Goal: Task Accomplishment & Management: Complete application form

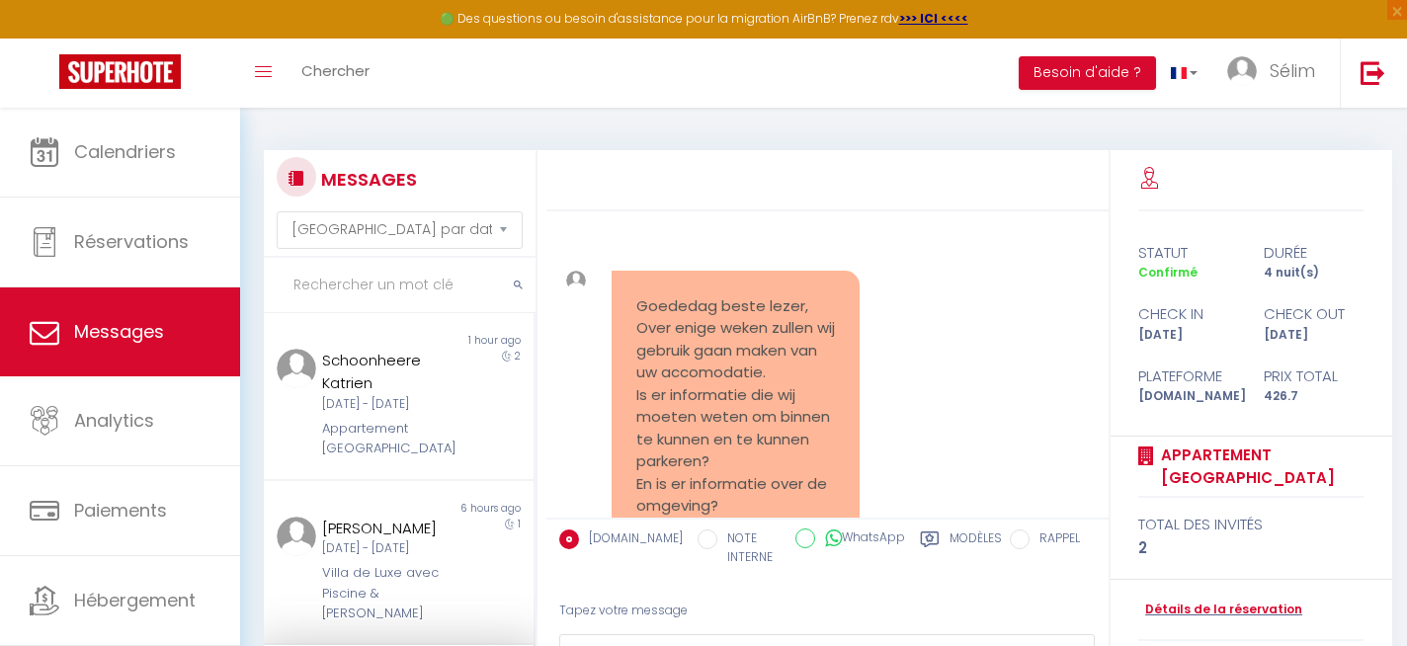
select select "message"
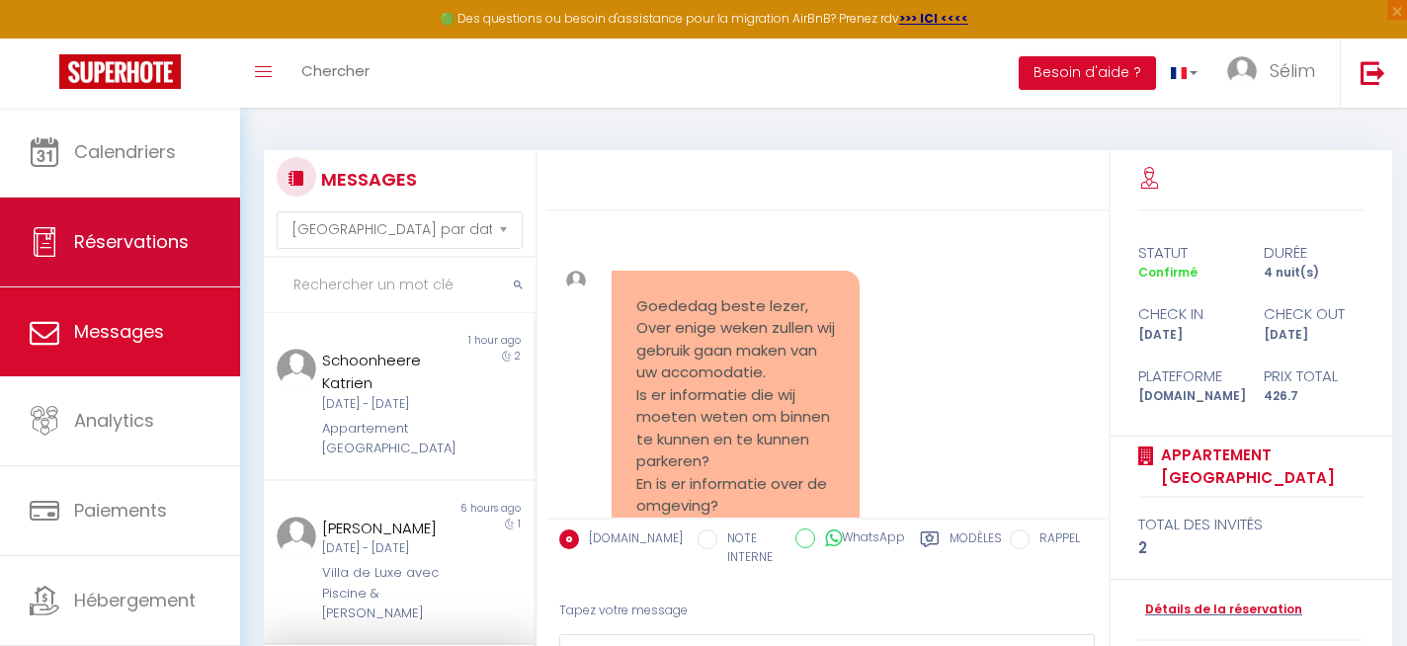
scroll to position [1158, 0]
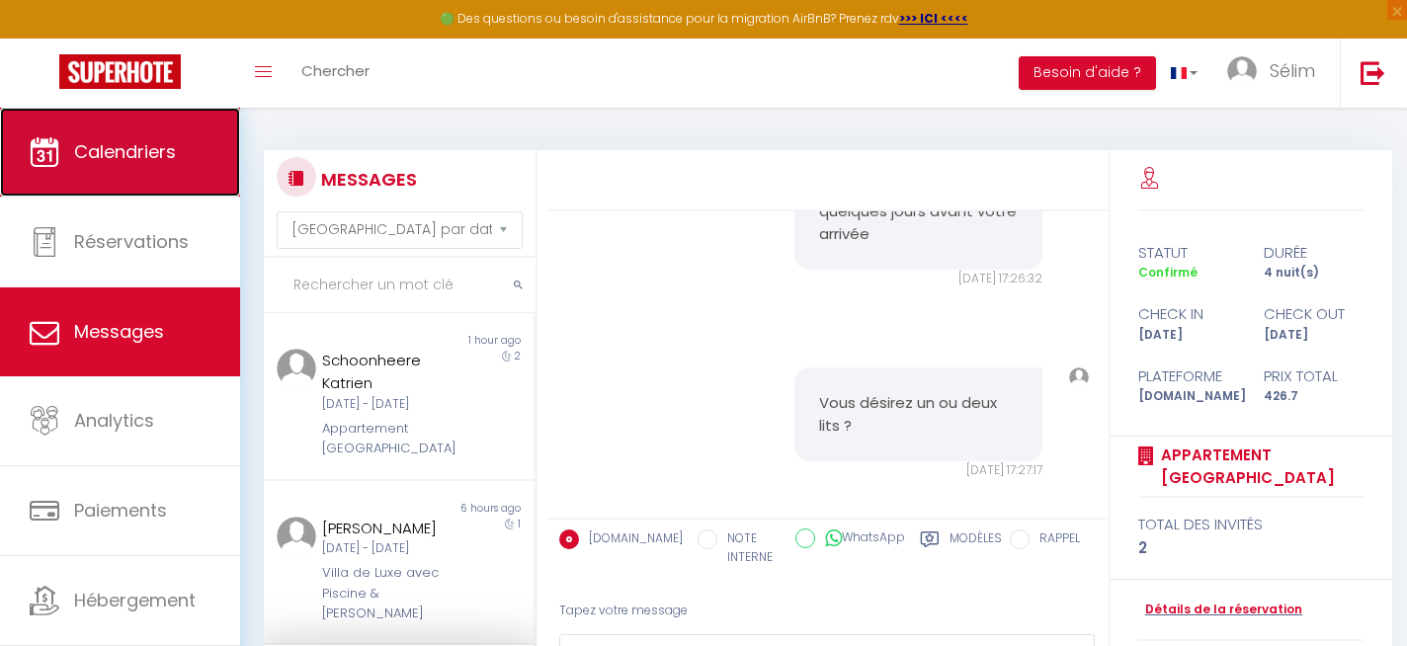
click at [112, 156] on span "Calendriers" at bounding box center [125, 151] width 102 height 25
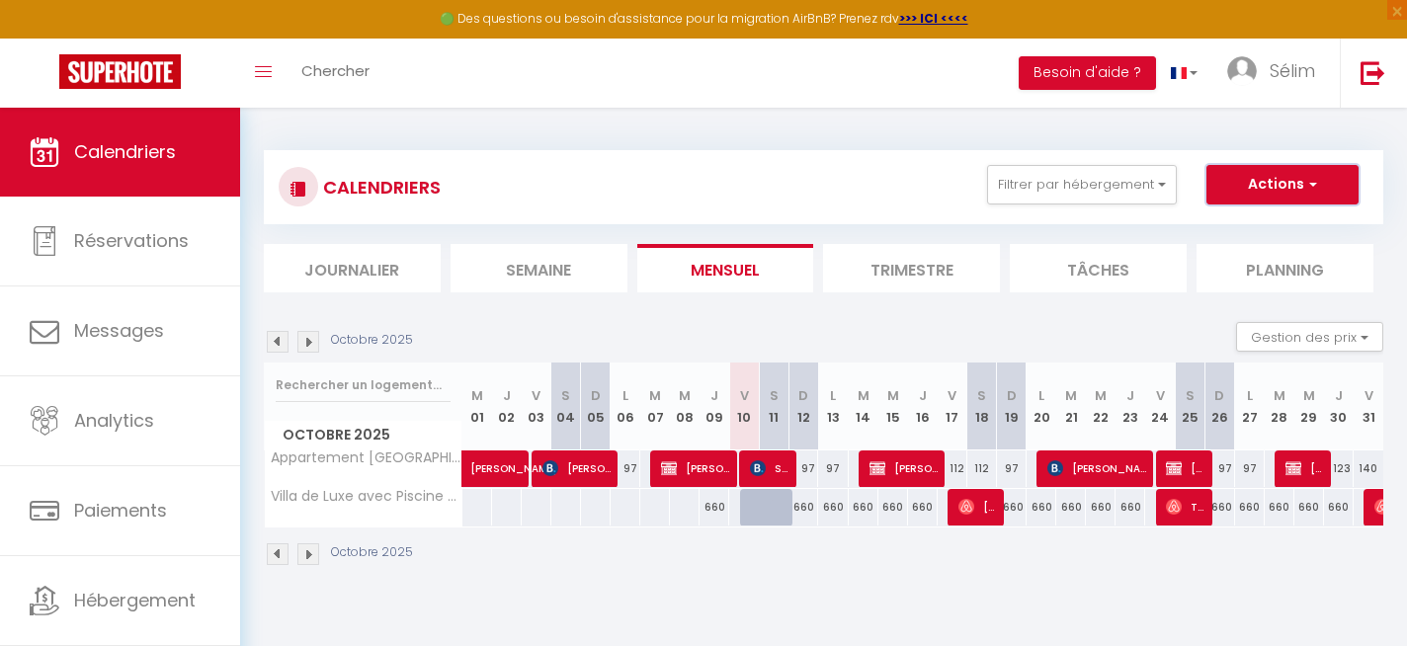
click at [1293, 184] on button "Actions" at bounding box center [1282, 185] width 152 height 40
click at [1259, 290] on link "Importer les réservations" at bounding box center [1262, 290] width 172 height 30
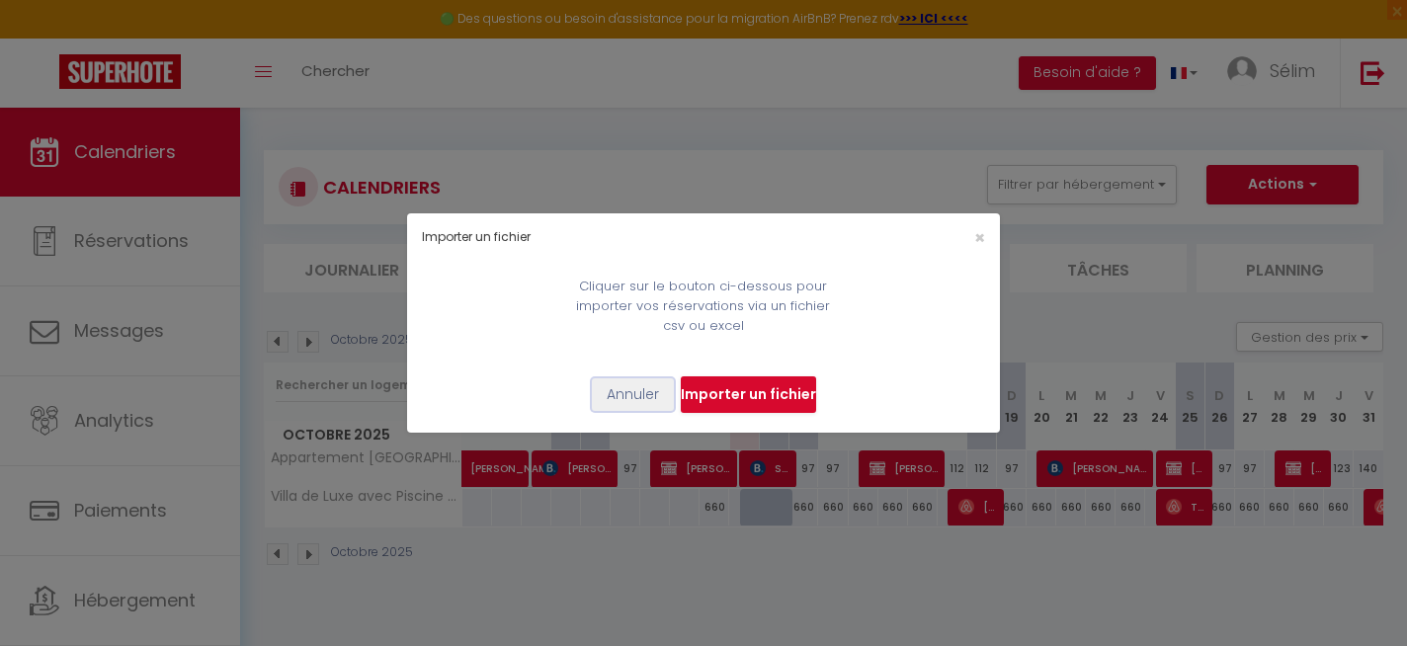
click at [657, 402] on button "Annuler" at bounding box center [633, 395] width 82 height 34
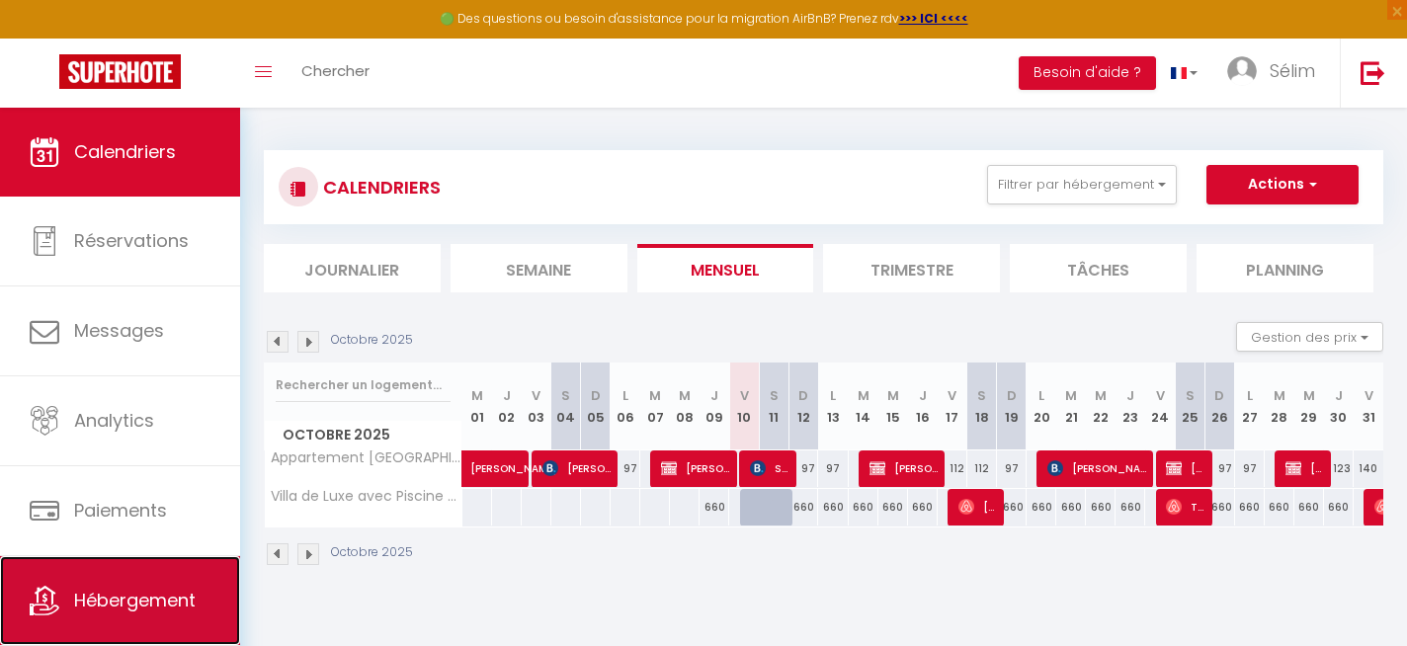
click at [136, 580] on link "Hébergement" at bounding box center [120, 600] width 240 height 89
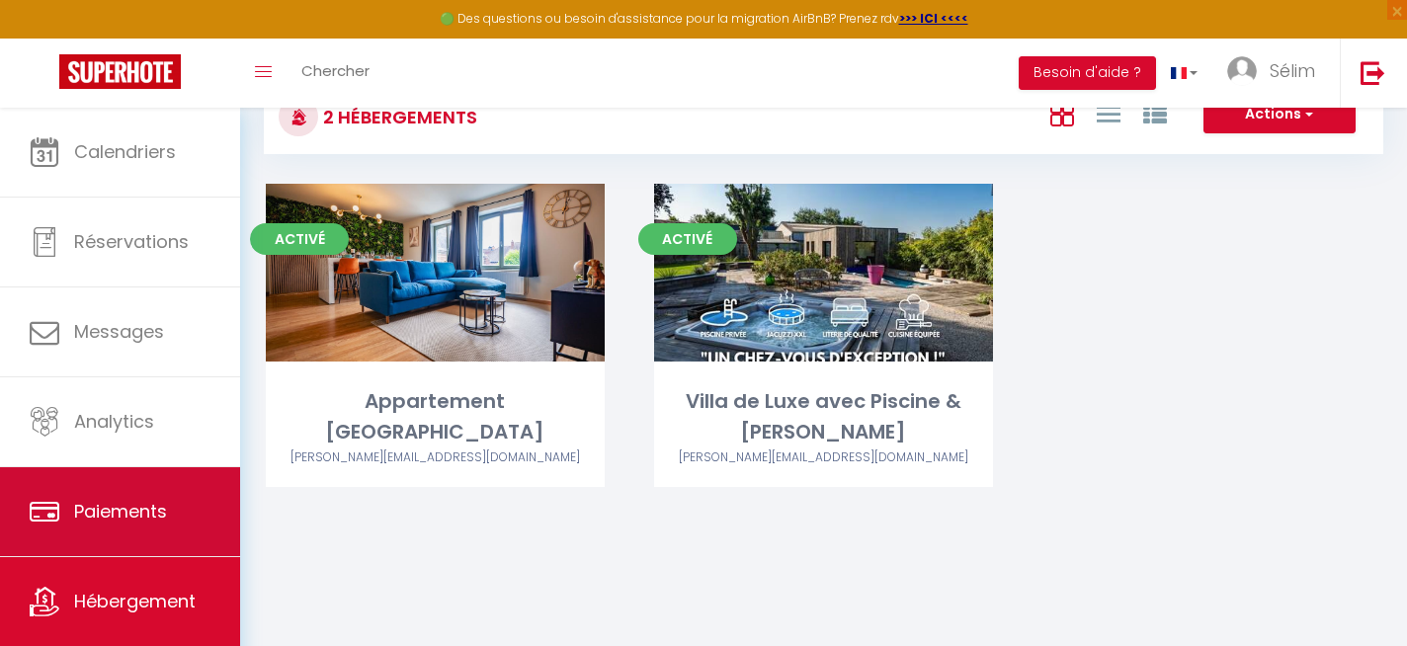
scroll to position [83, 0]
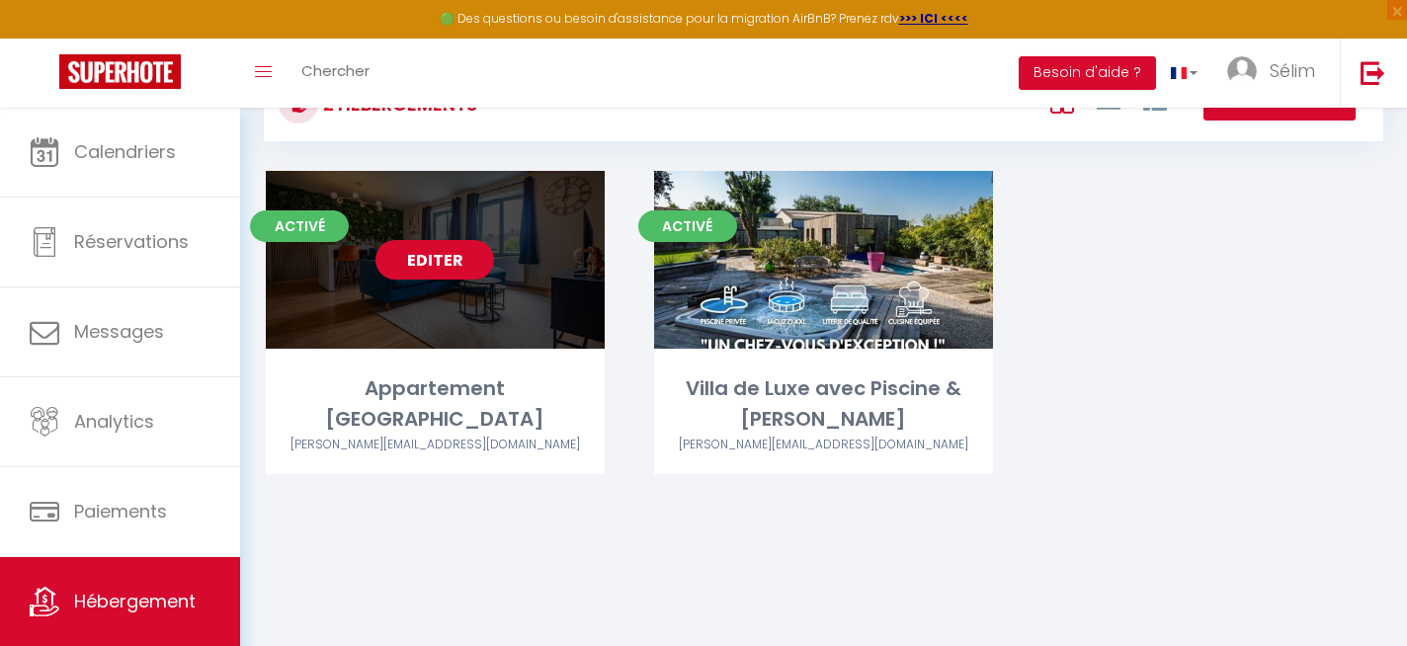
click at [438, 264] on link "Editer" at bounding box center [434, 260] width 119 height 40
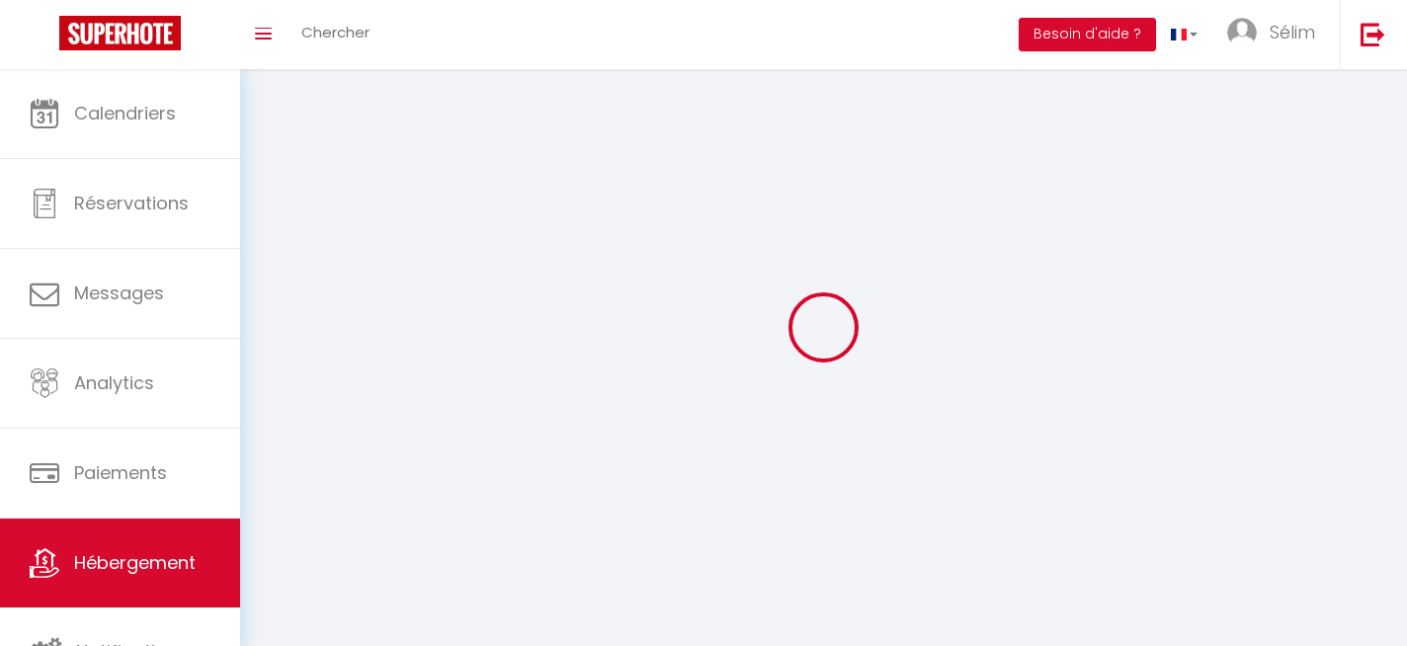
select select "1"
select select "28"
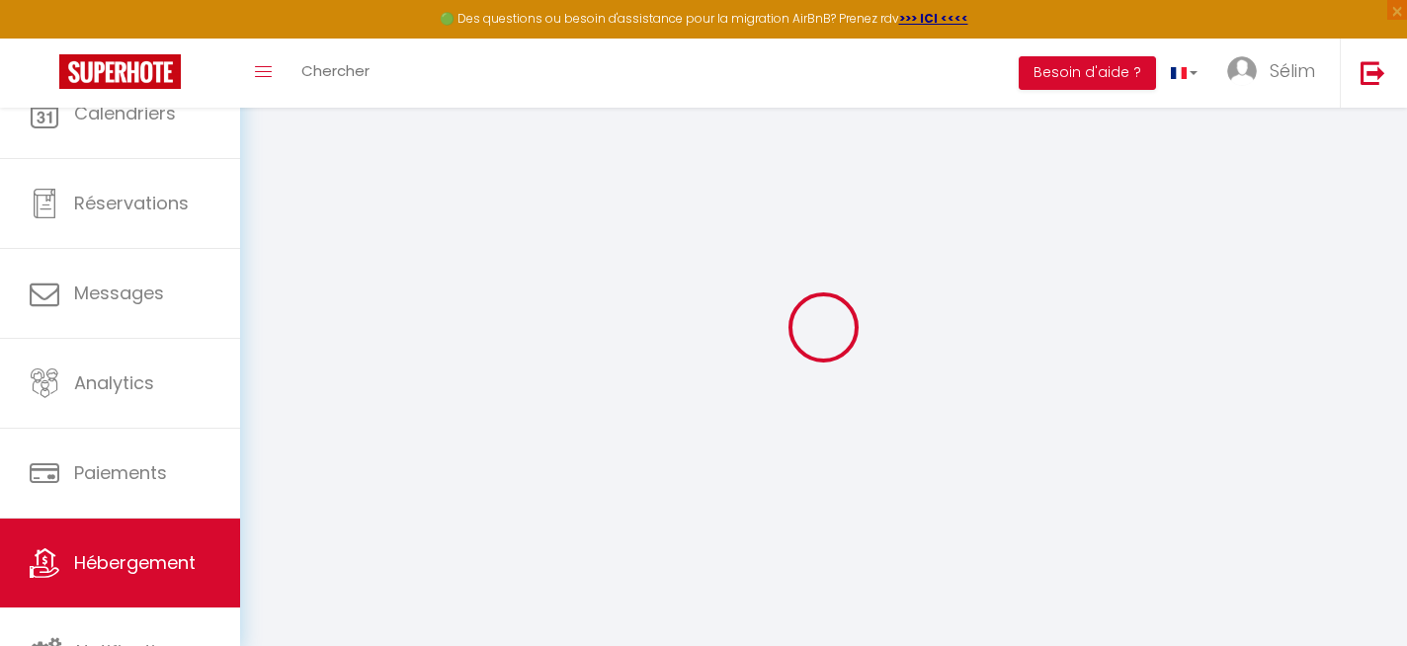
select select
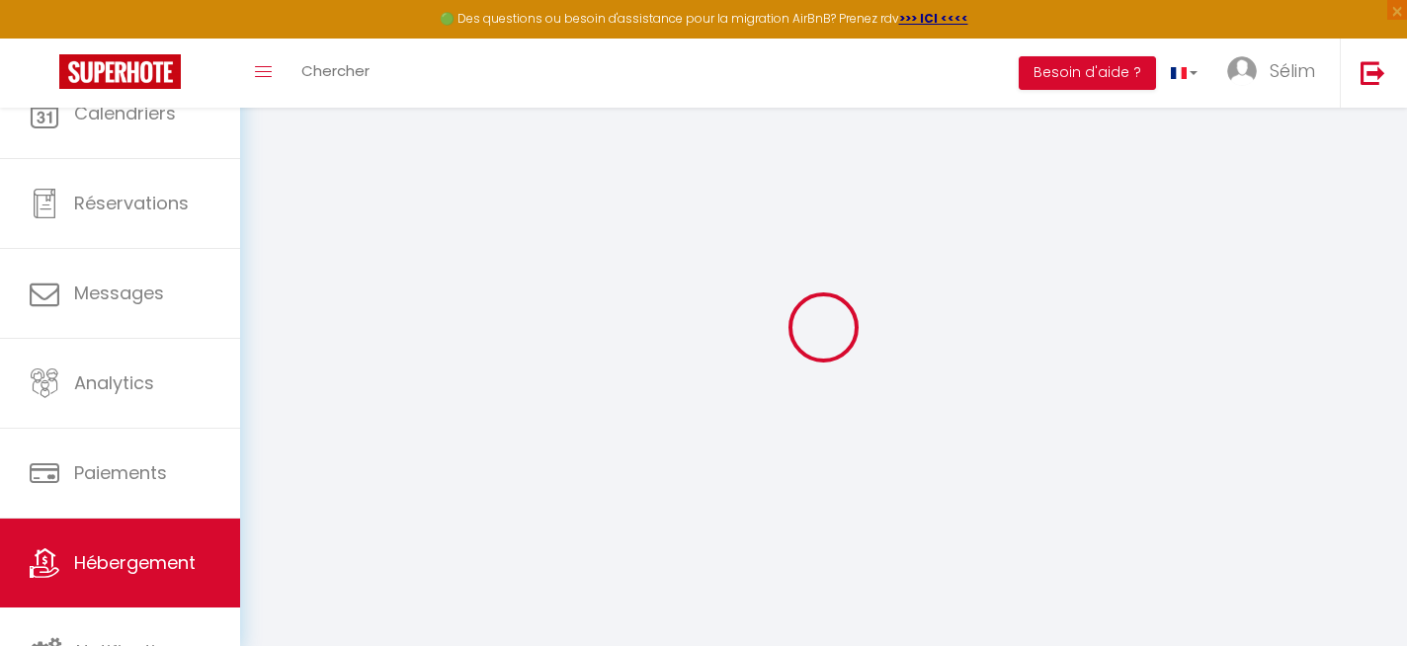
select select
checkbox input "false"
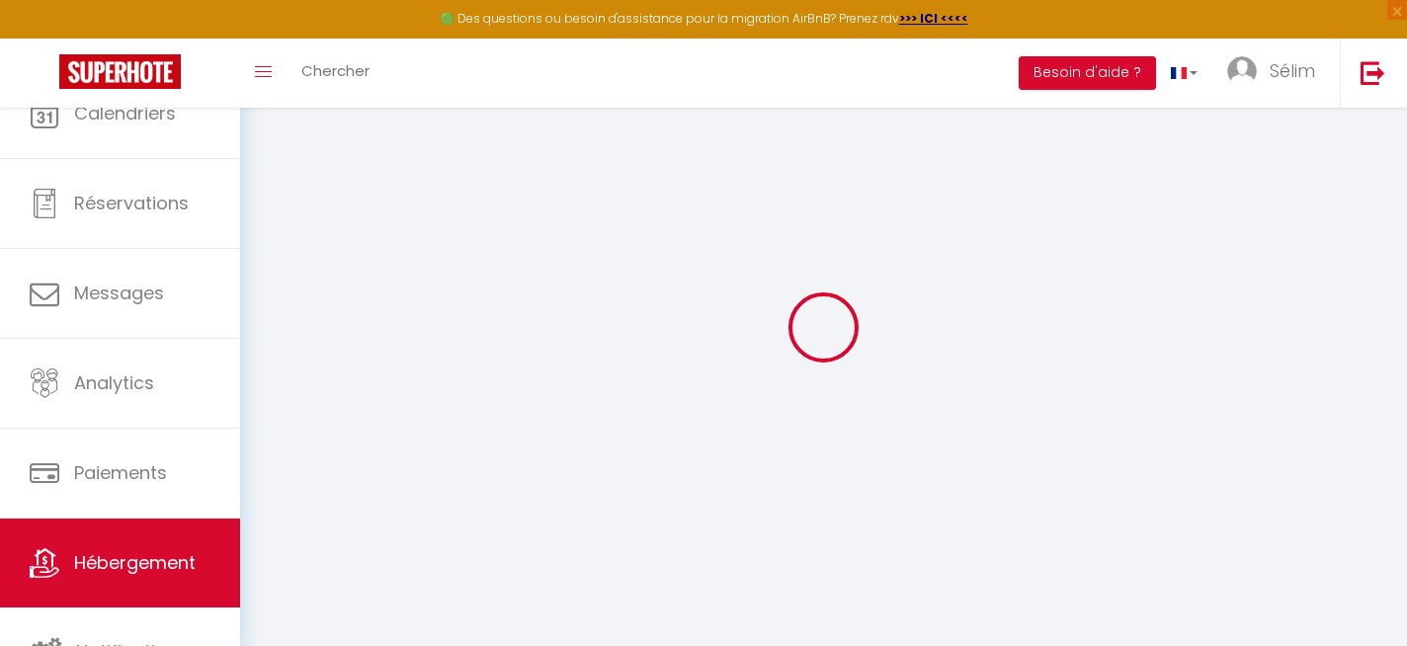
select select
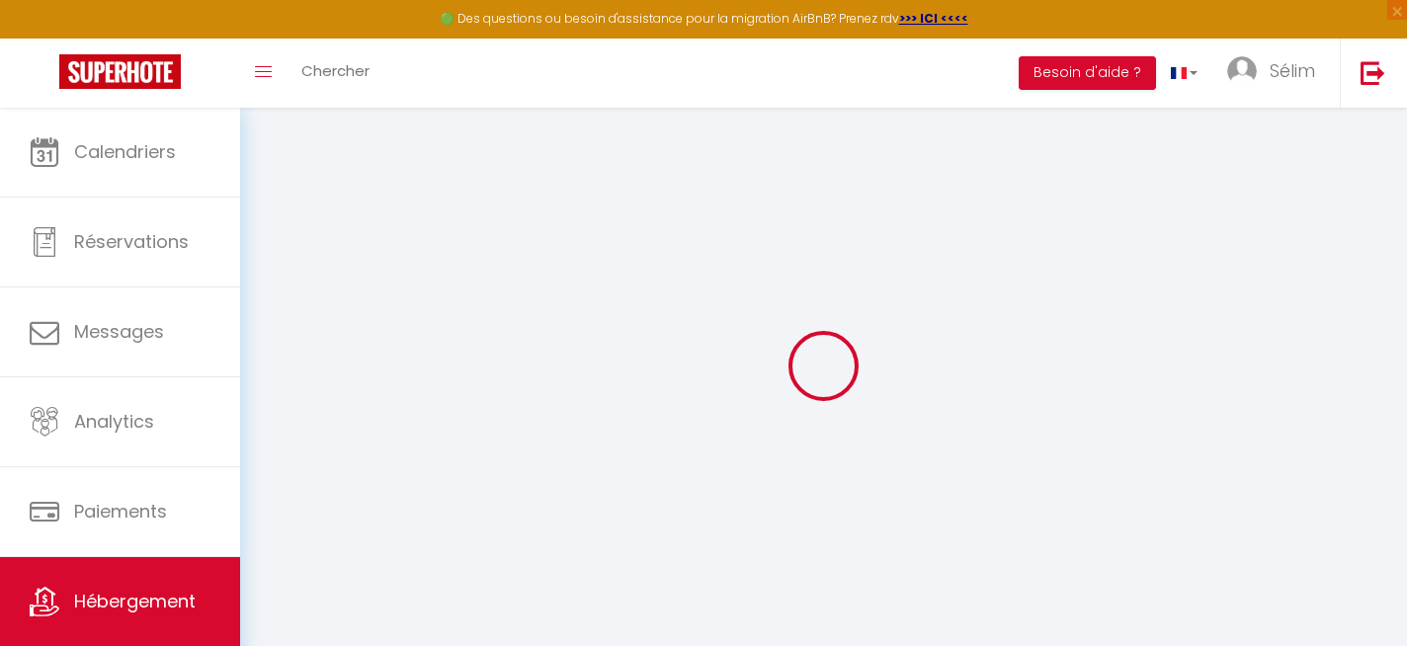
select select
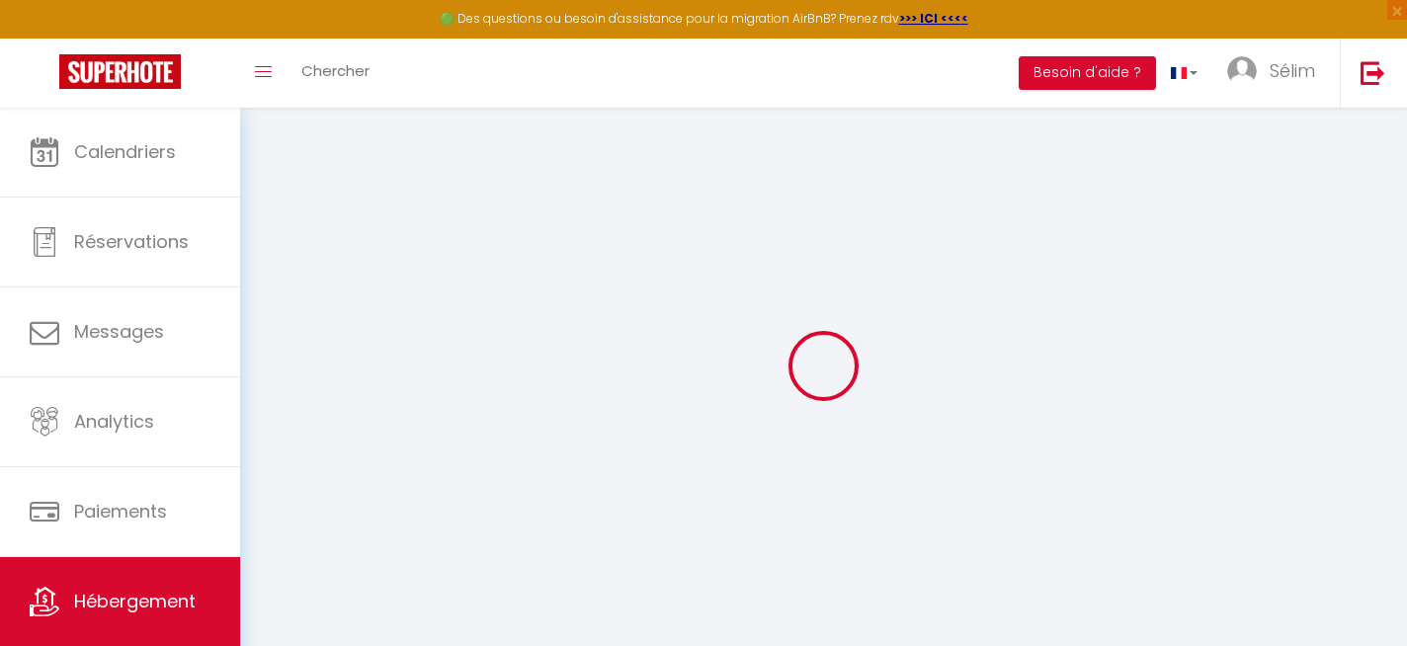
select select
checkbox input "false"
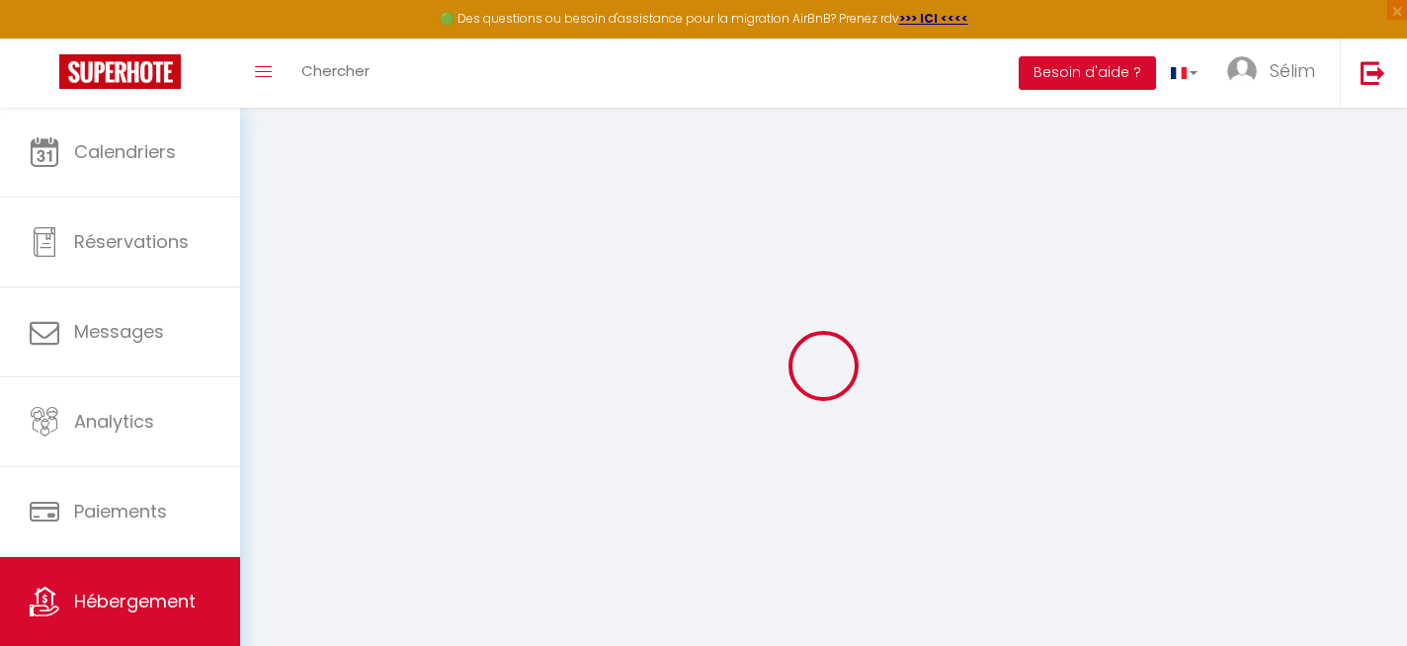
select select
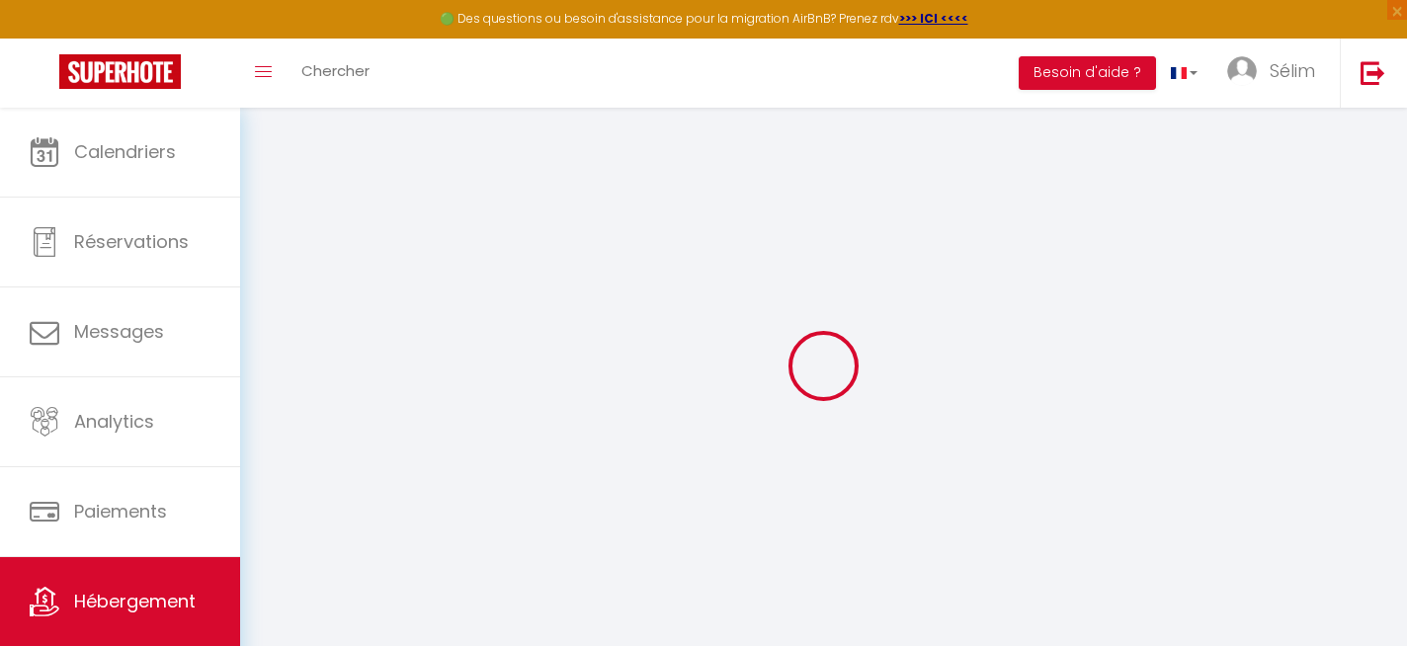
select select
checkbox input "false"
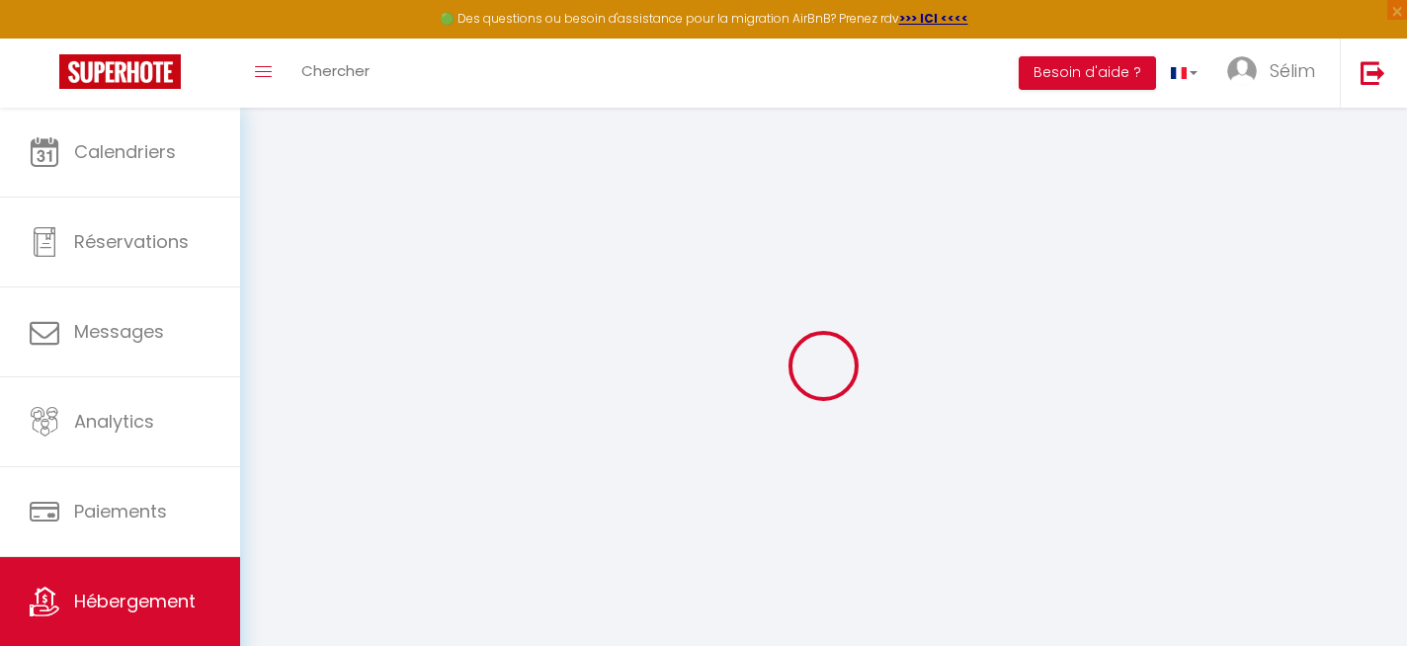
checkbox input "false"
select select
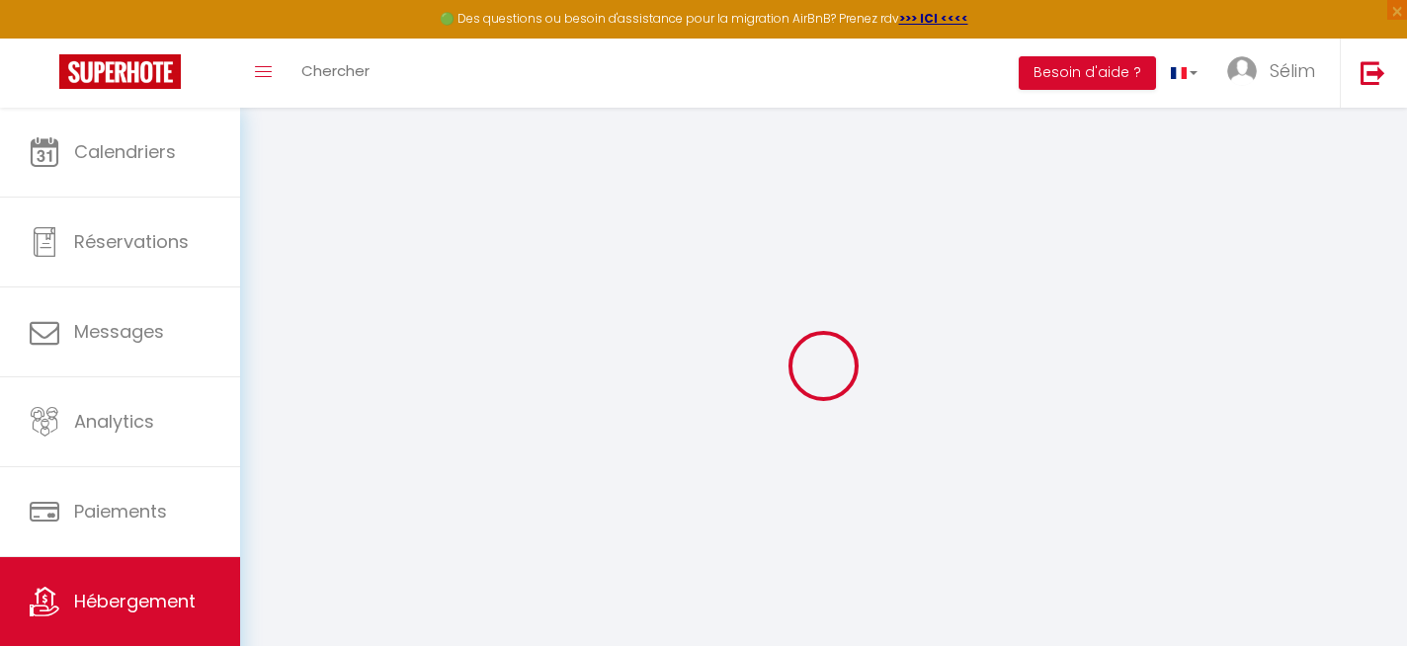
select select
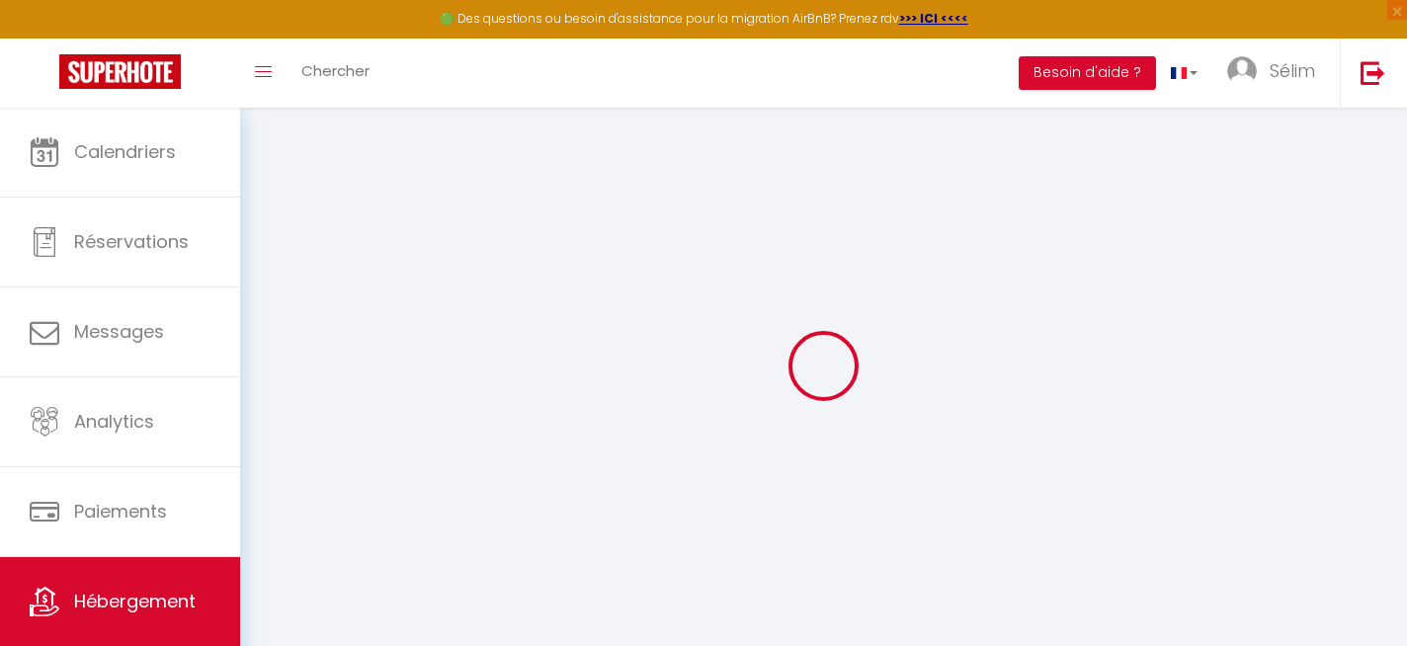
checkbox input "false"
select select
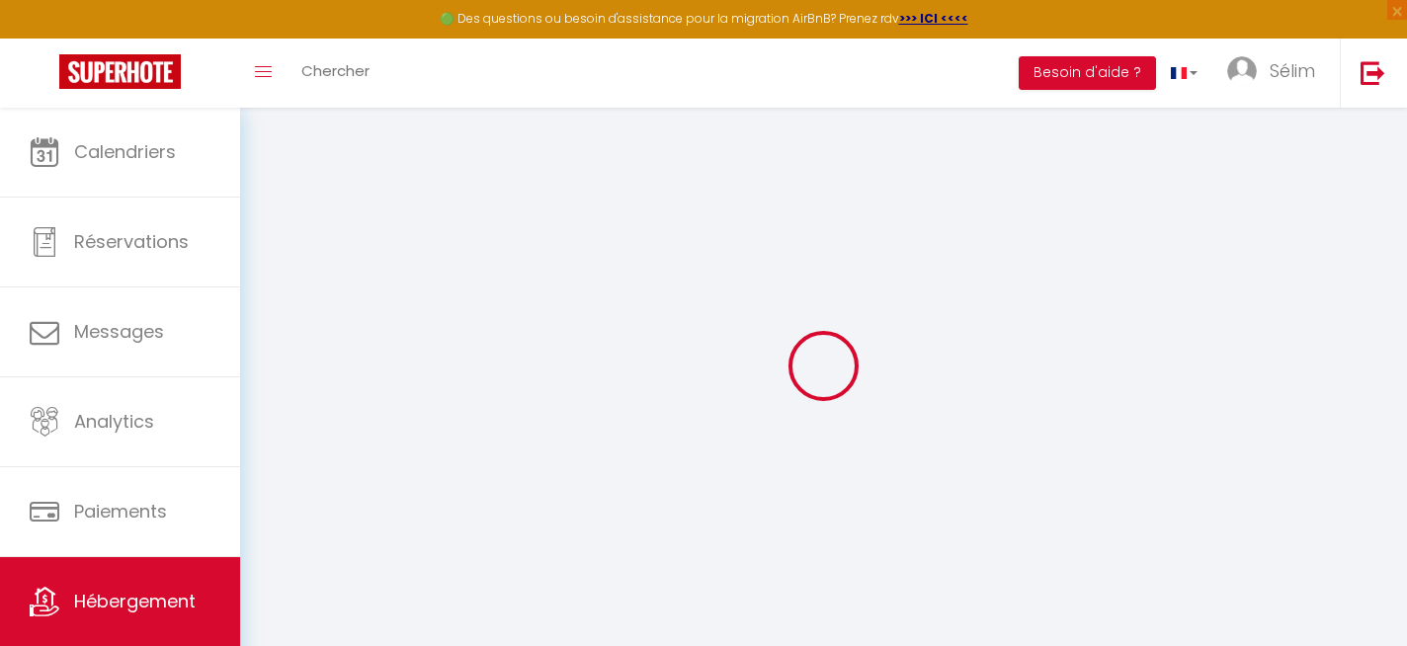
select select
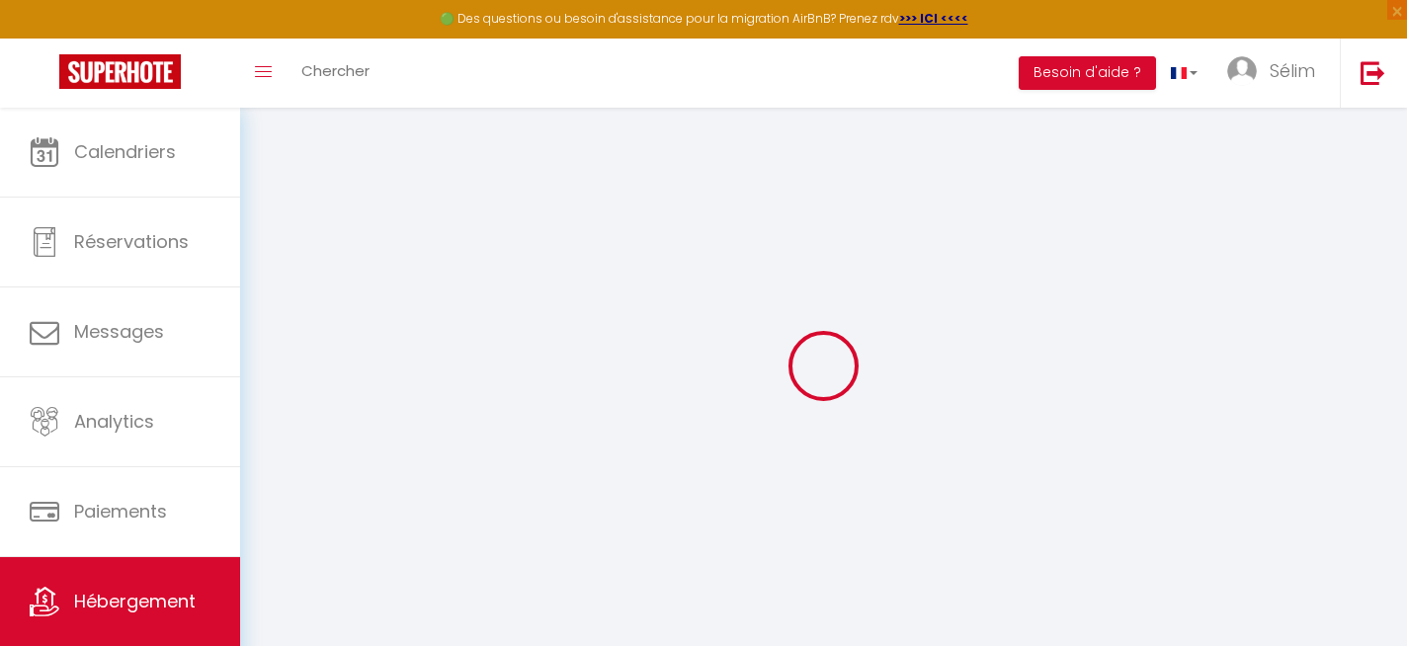
select select
checkbox input "false"
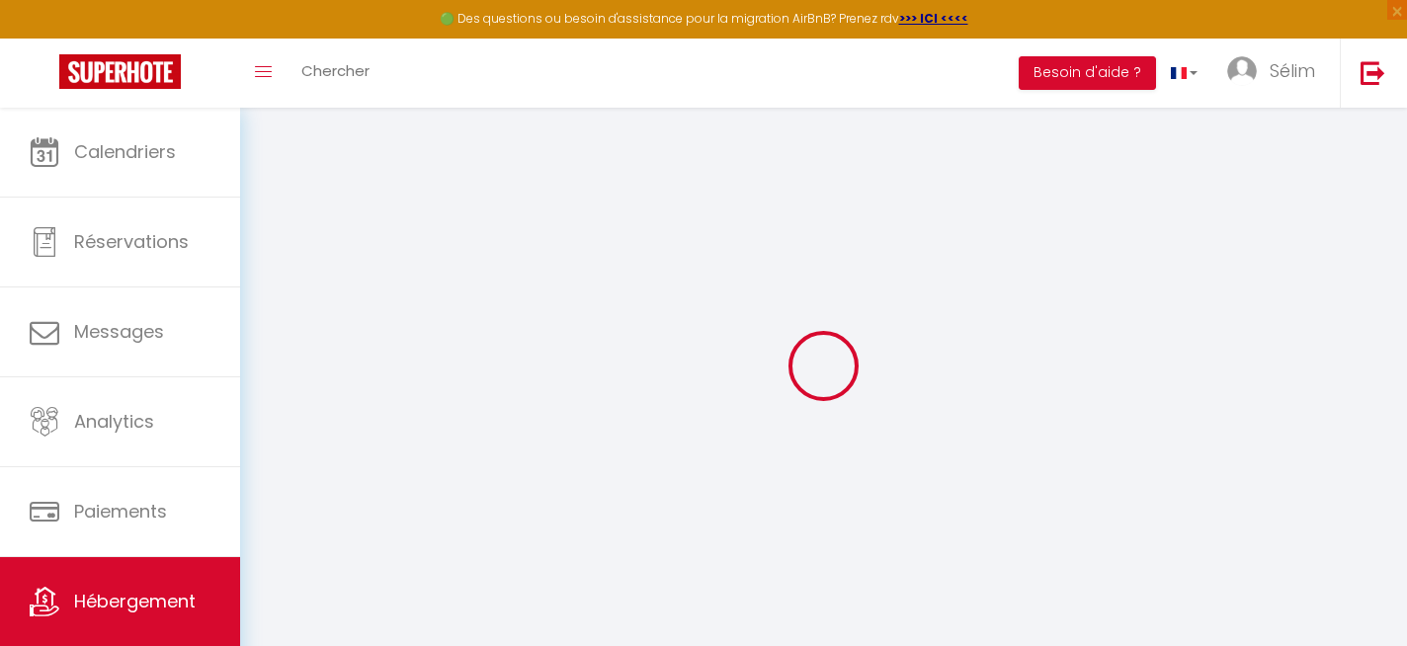
checkbox input "false"
select select
type input "Appartement [GEOGRAPHIC_DATA]"
type input "Sélim"
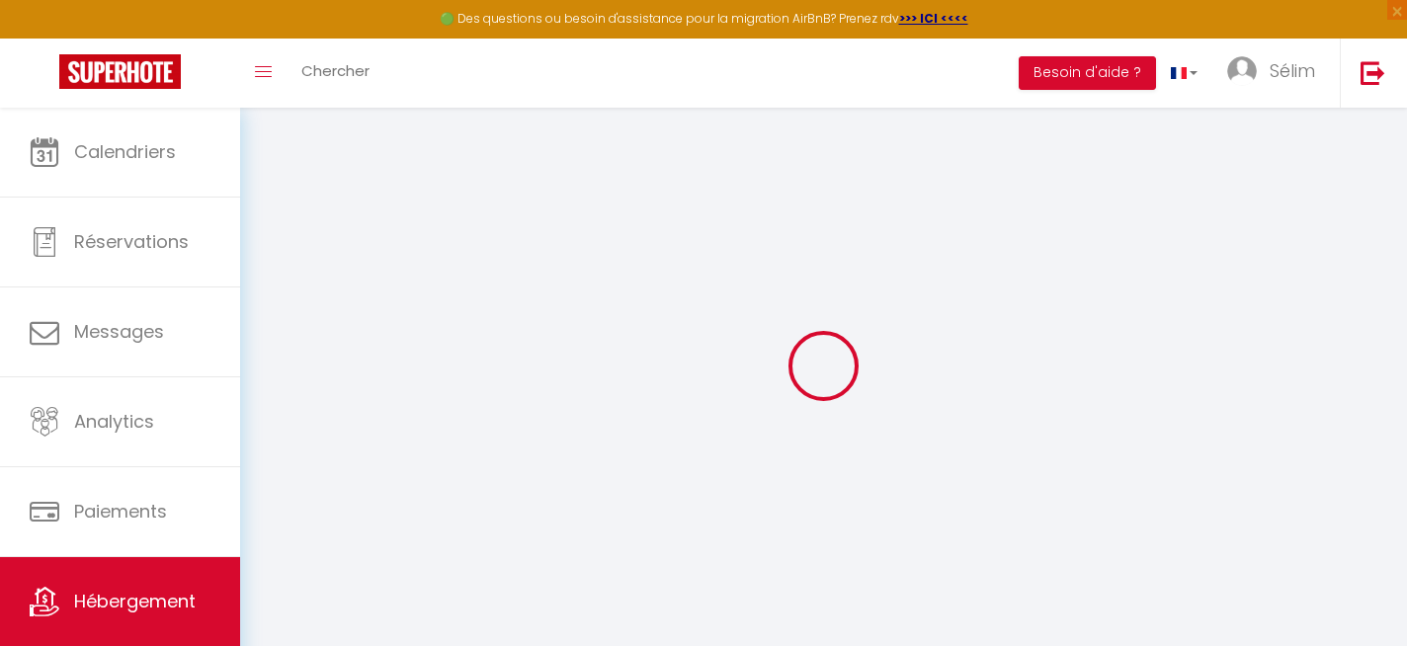
select select "6"
select select "2"
type input "97"
type input "23"
type input "75"
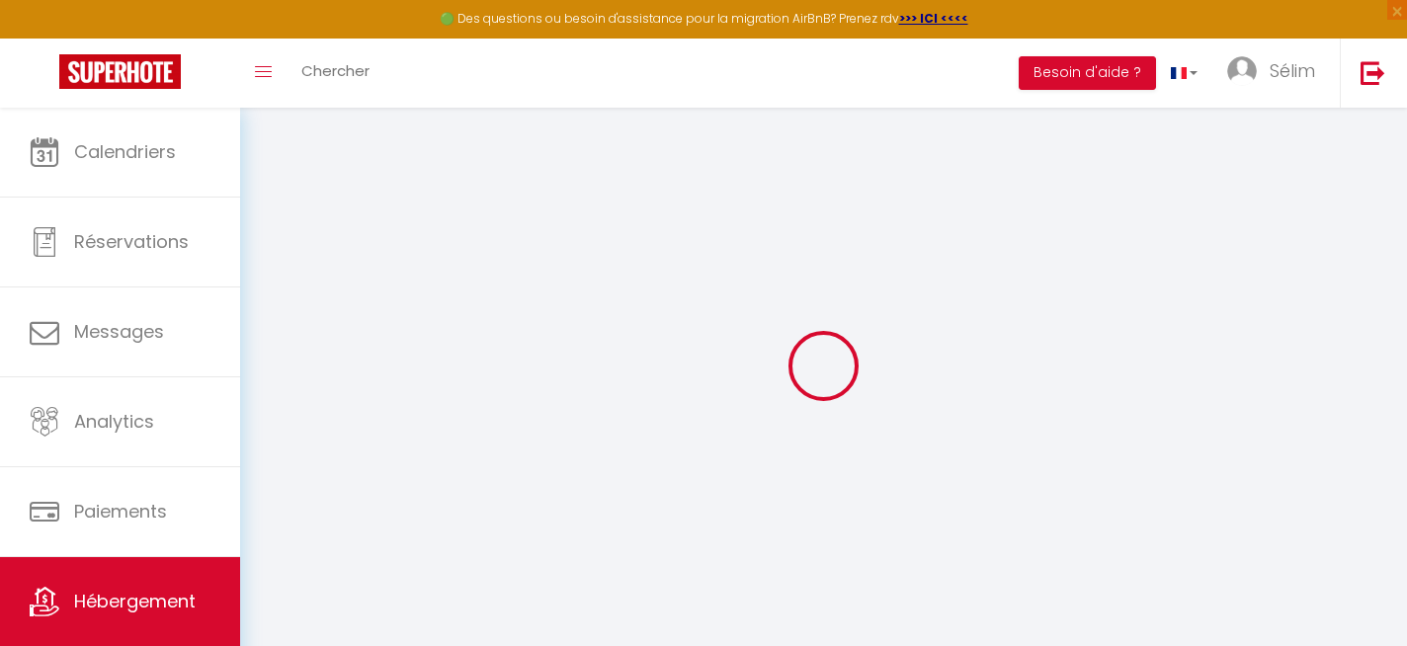
select select
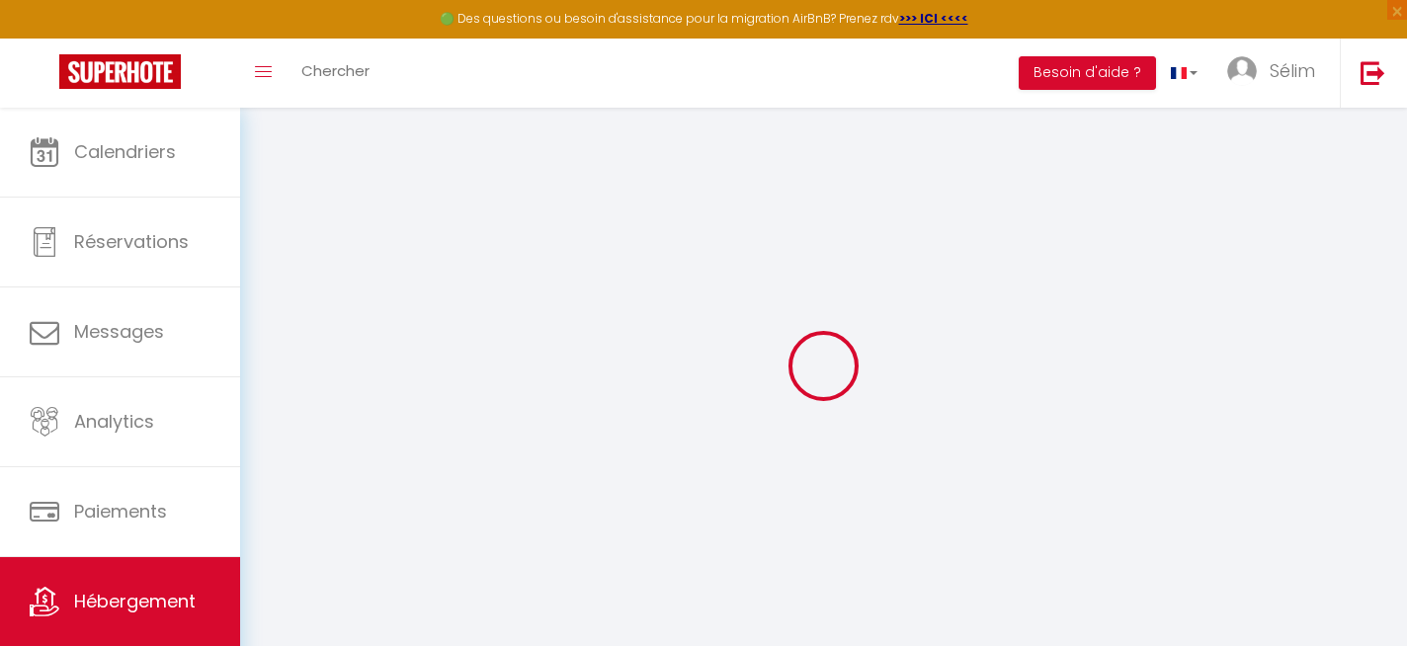
type input "Place de Nédonchel 2"
type input "7500"
type input "Tournai"
select select "23"
type input "[PERSON_NAME][EMAIL_ADDRESS][DOMAIN_NAME]"
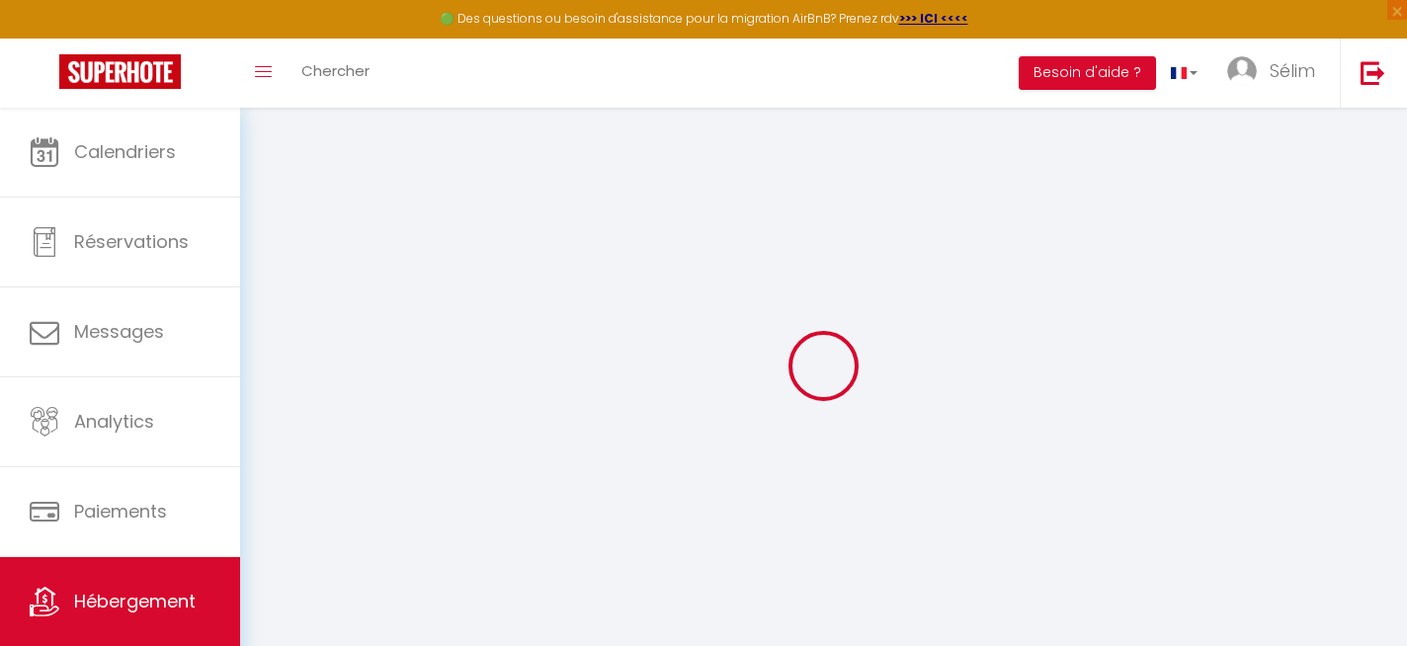
select select
checkbox input "false"
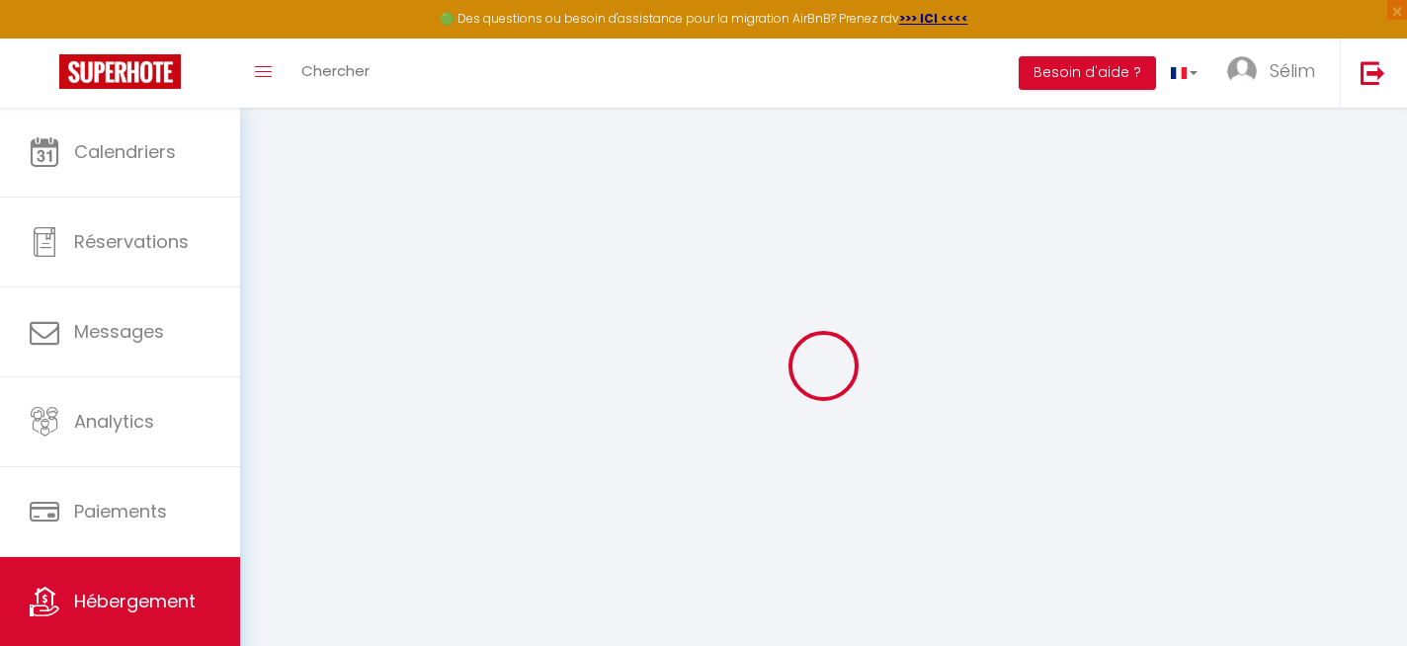
type input "0"
select select
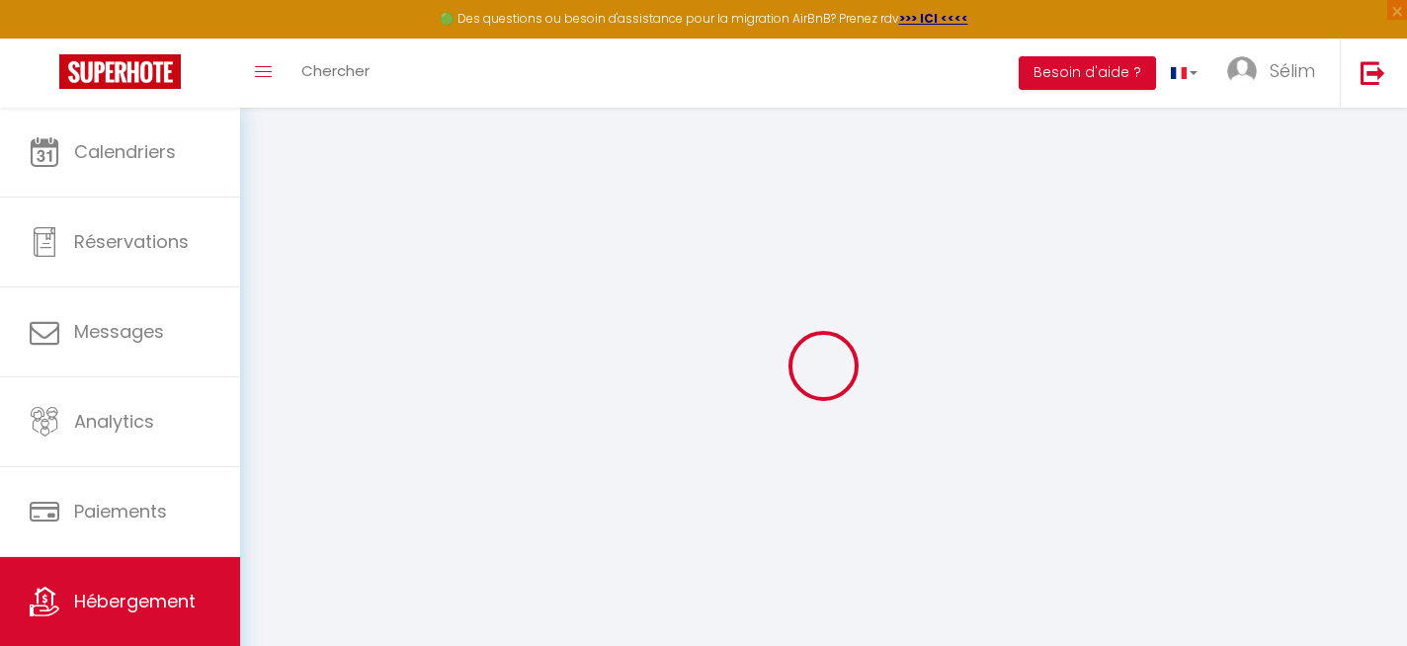
select select
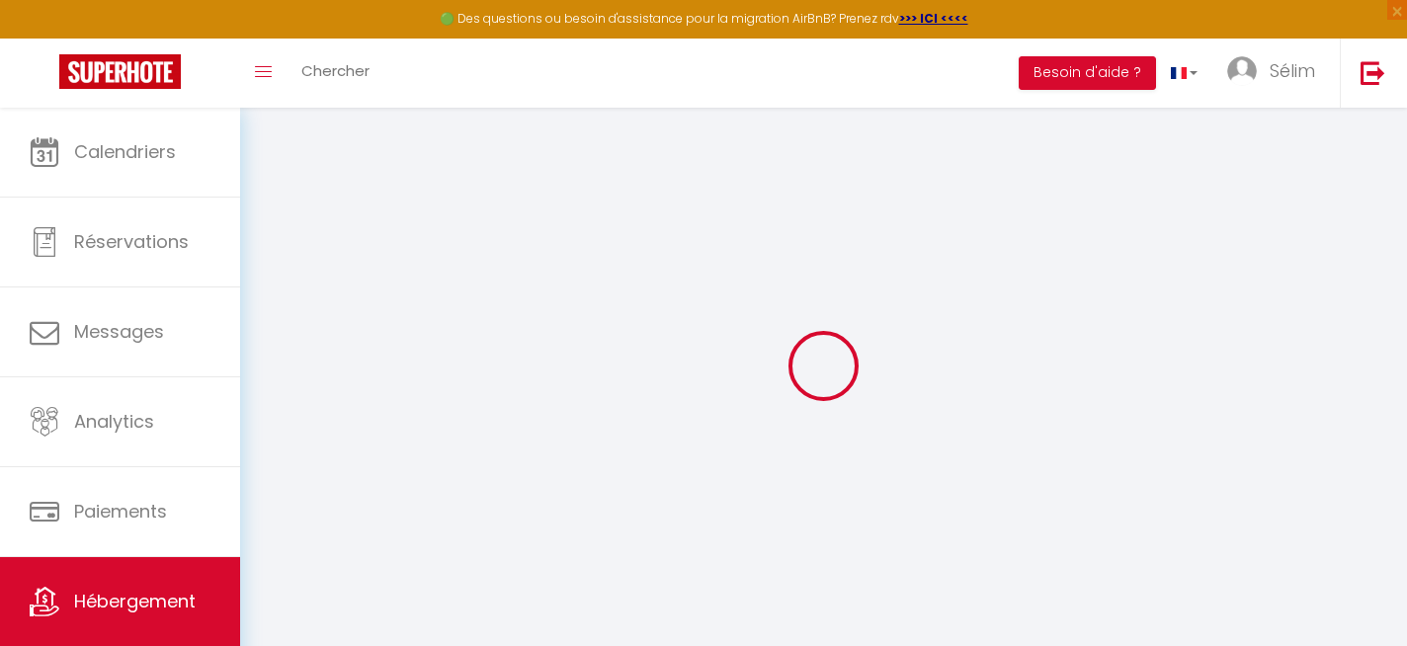
checkbox input "false"
select select
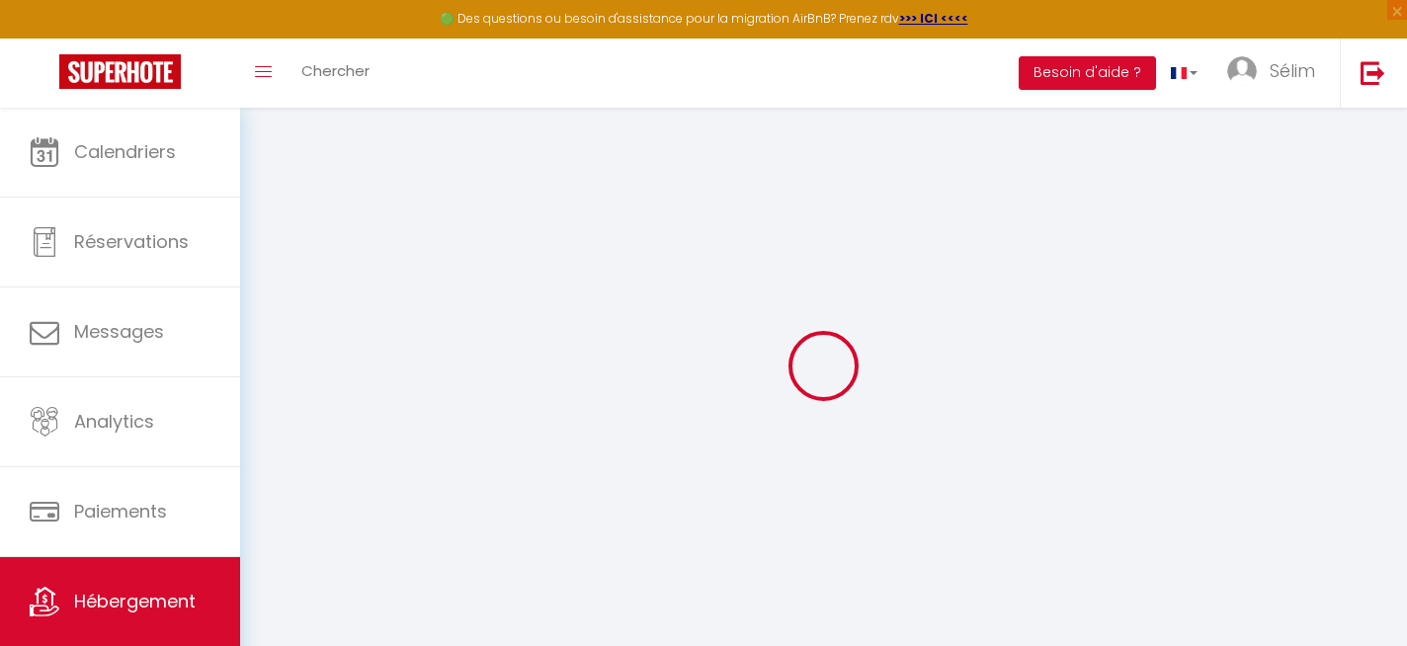
select select
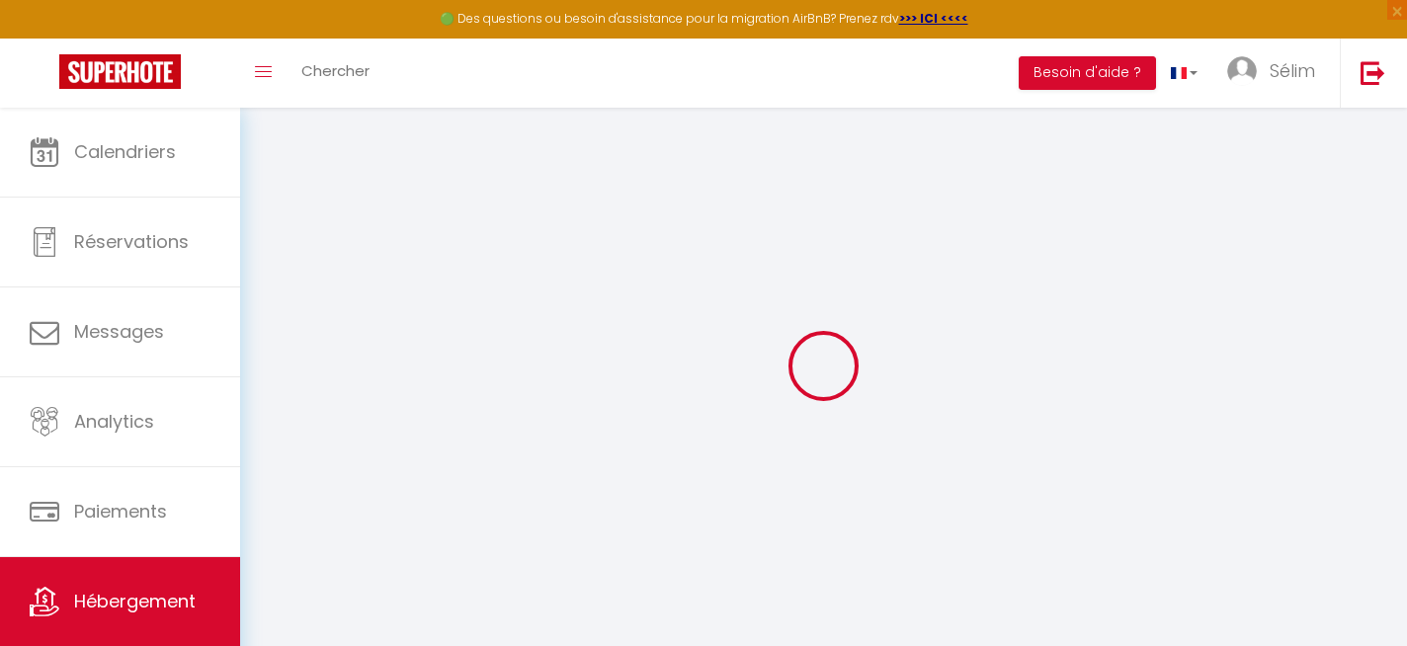
checkbox input "false"
select select
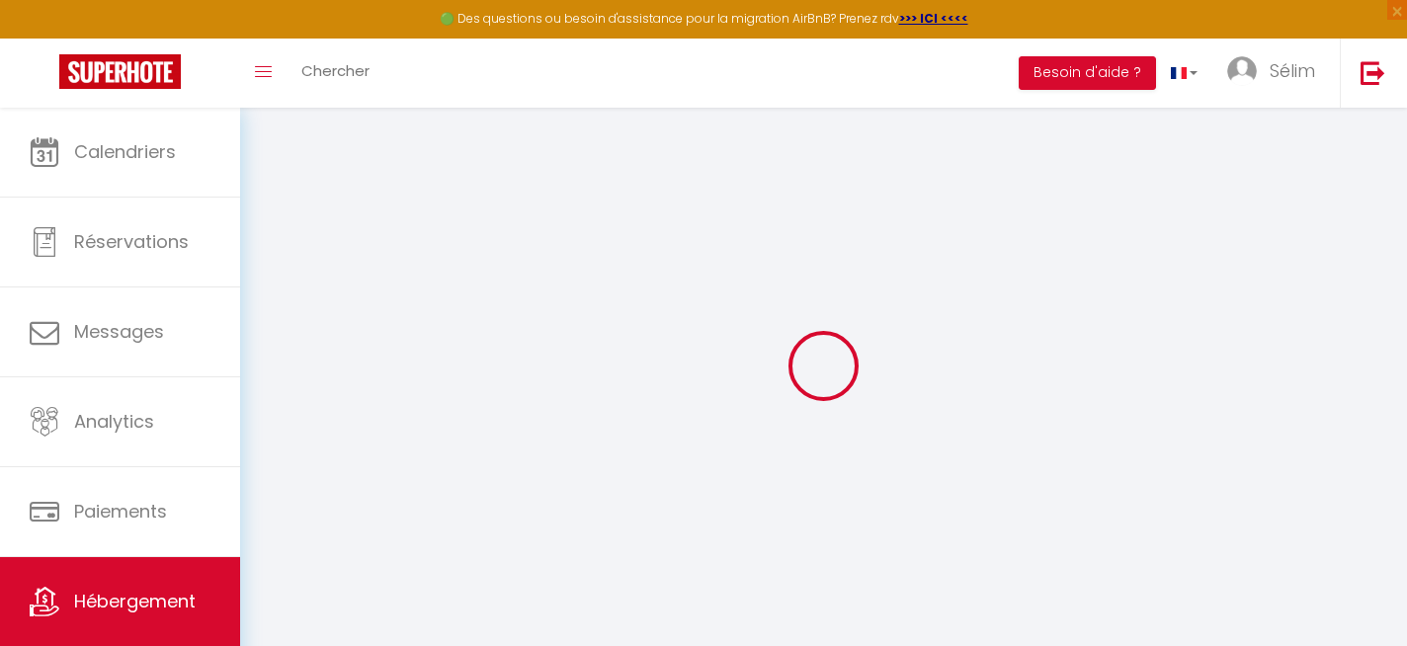
select select
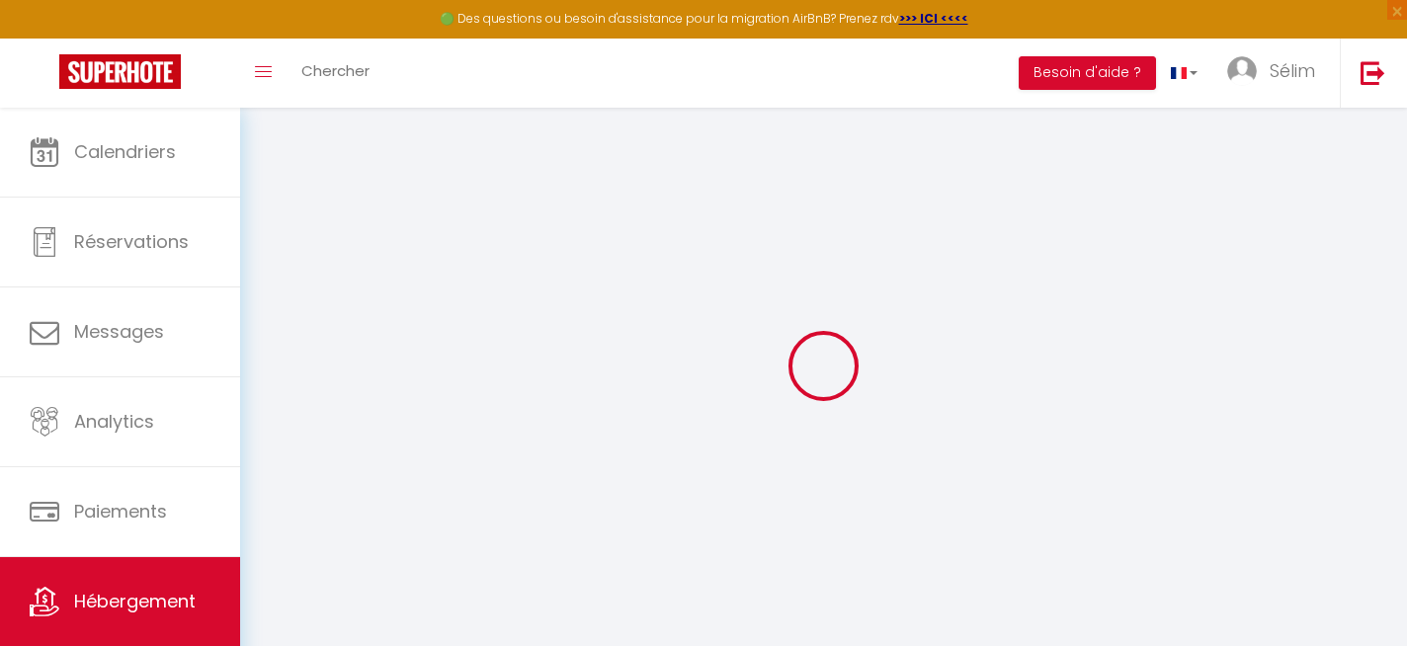
checkbox input "false"
select select "31478"
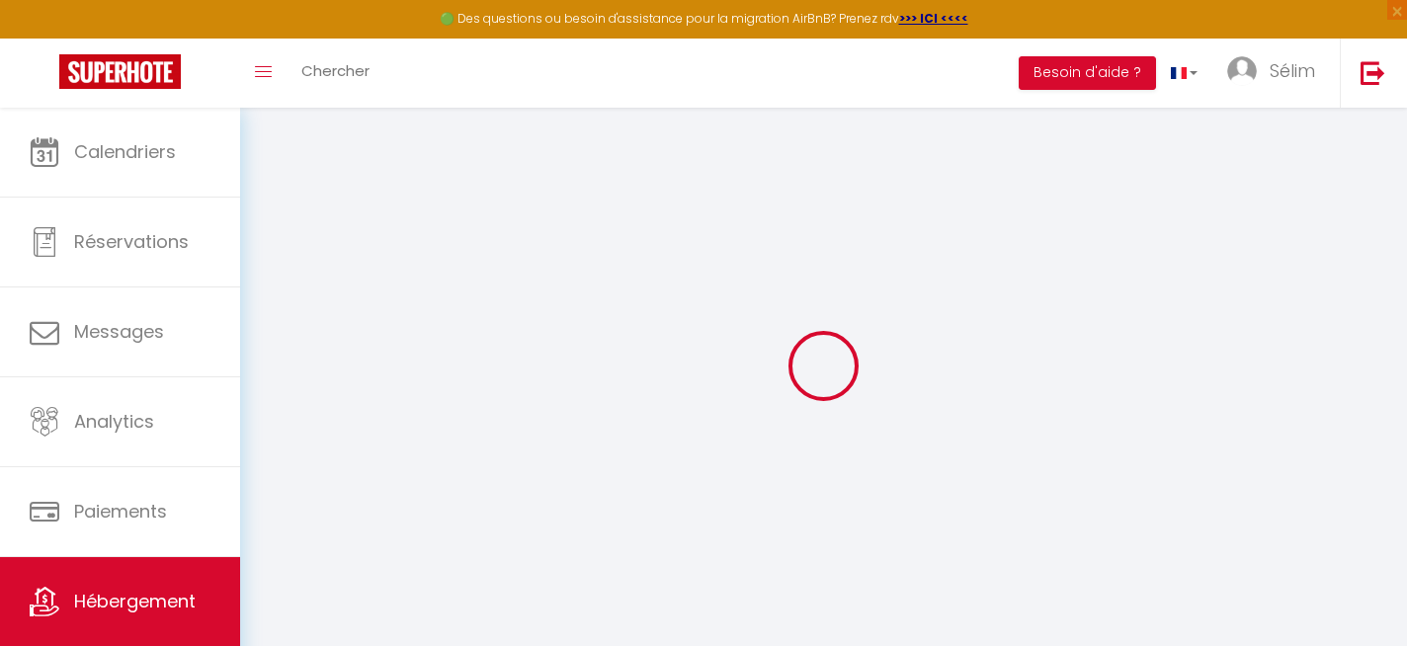
select select
checkbox input "false"
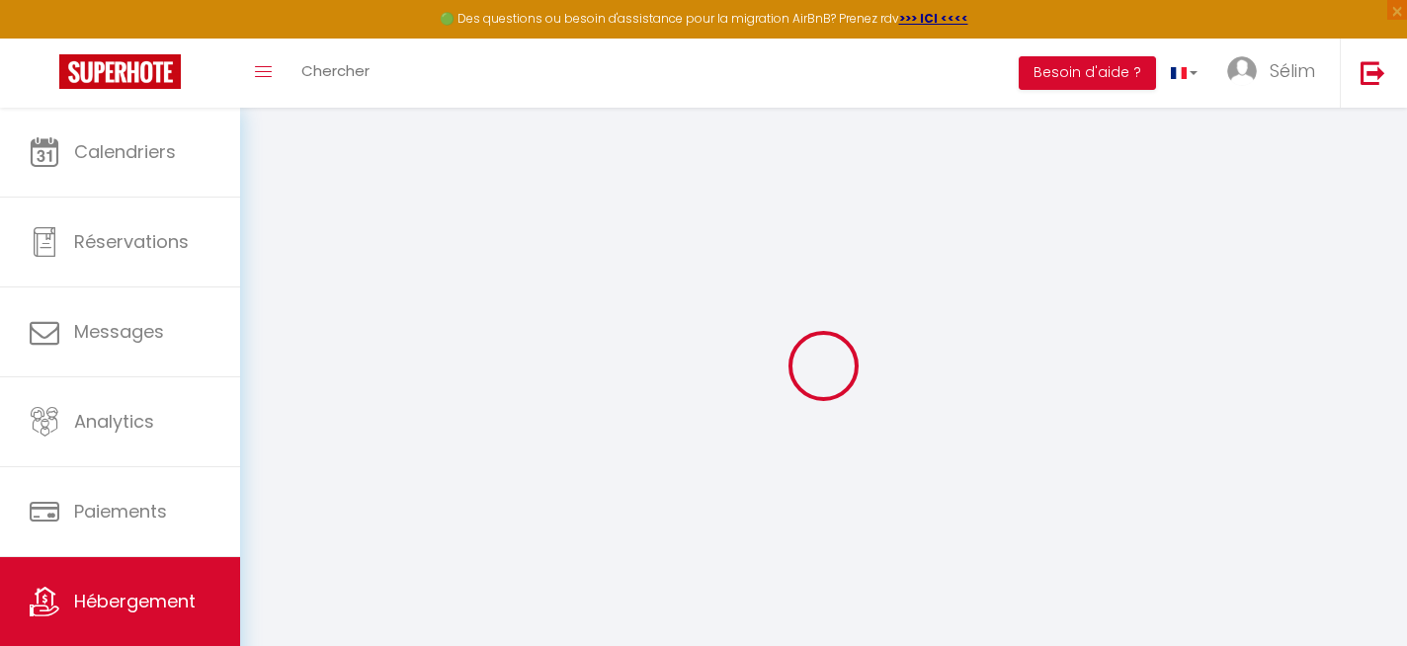
select select
checkbox input "false"
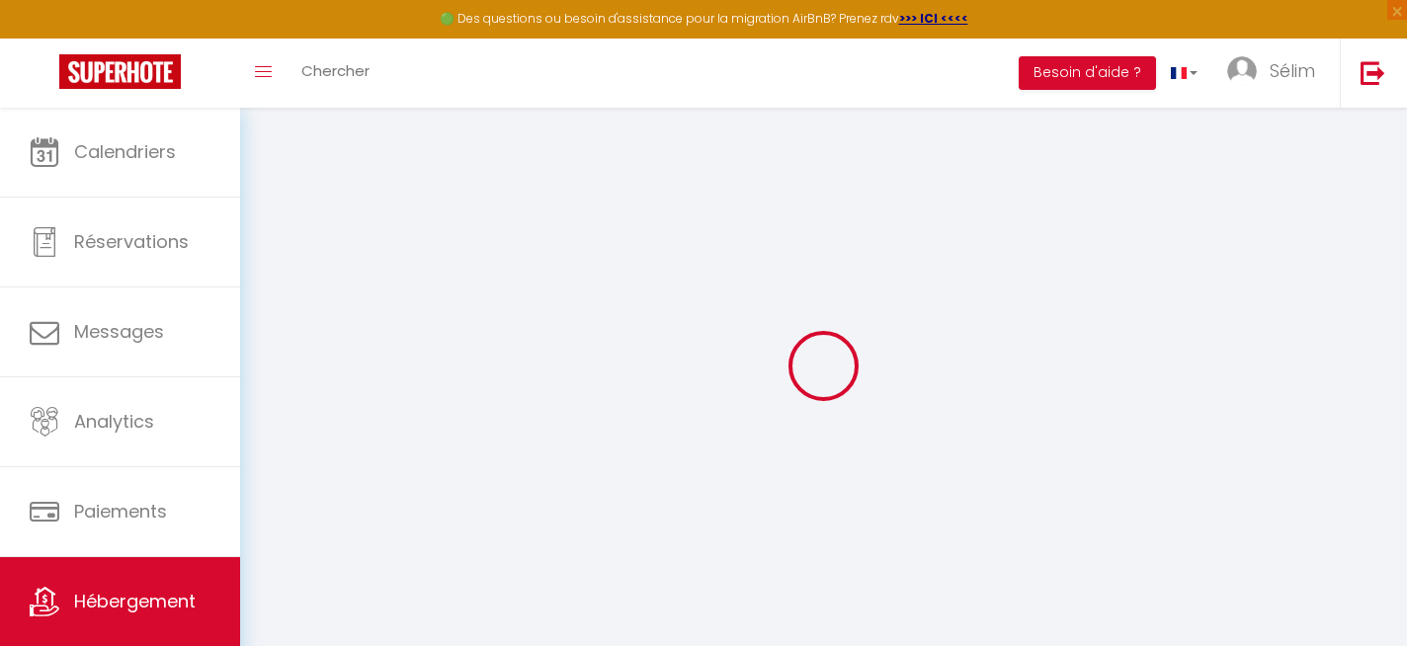
select select "15:00"
select select
select select "11:00"
select select "30"
select select "120"
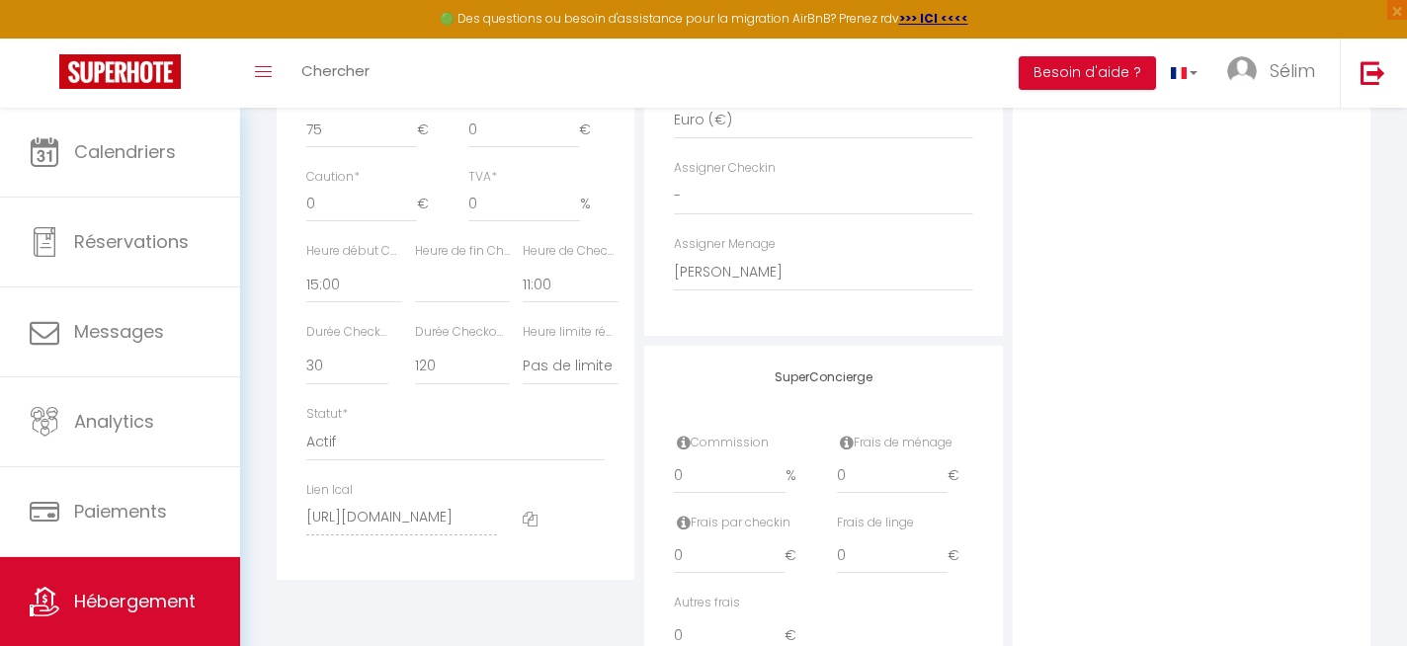
scroll to position [1094, 0]
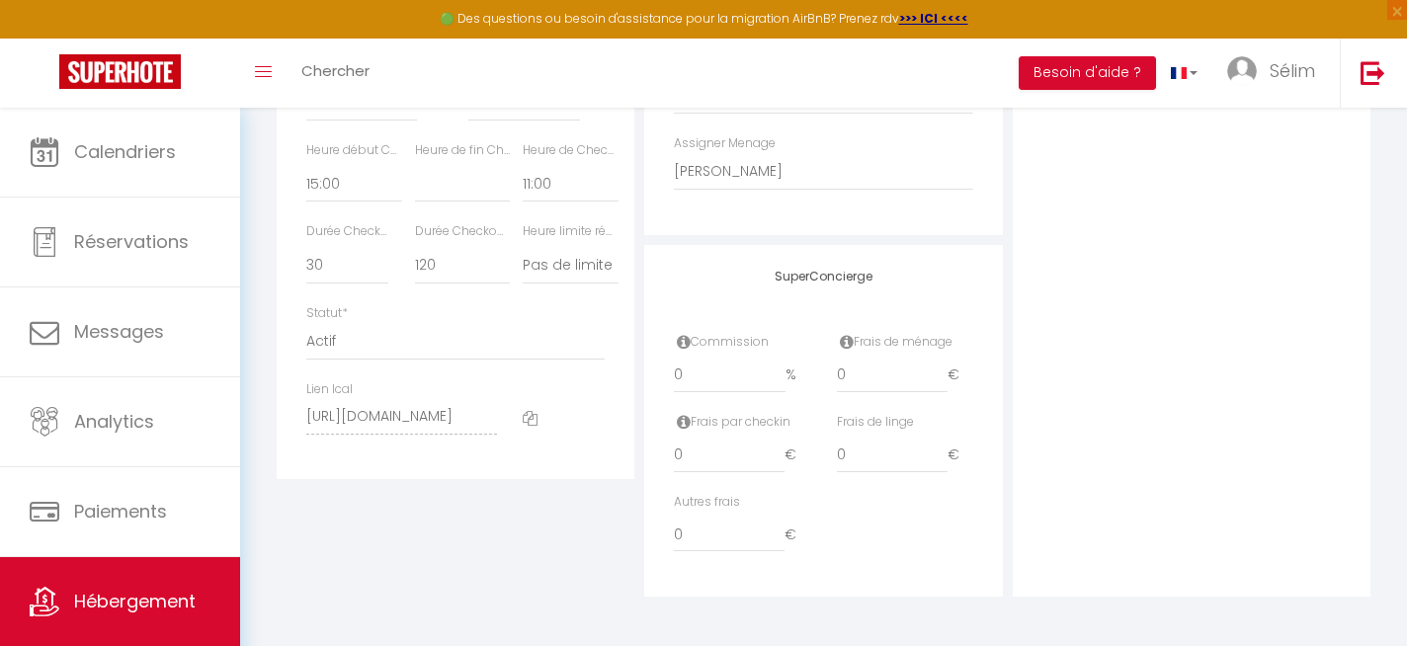
click at [533, 421] on icon at bounding box center [530, 418] width 15 height 15
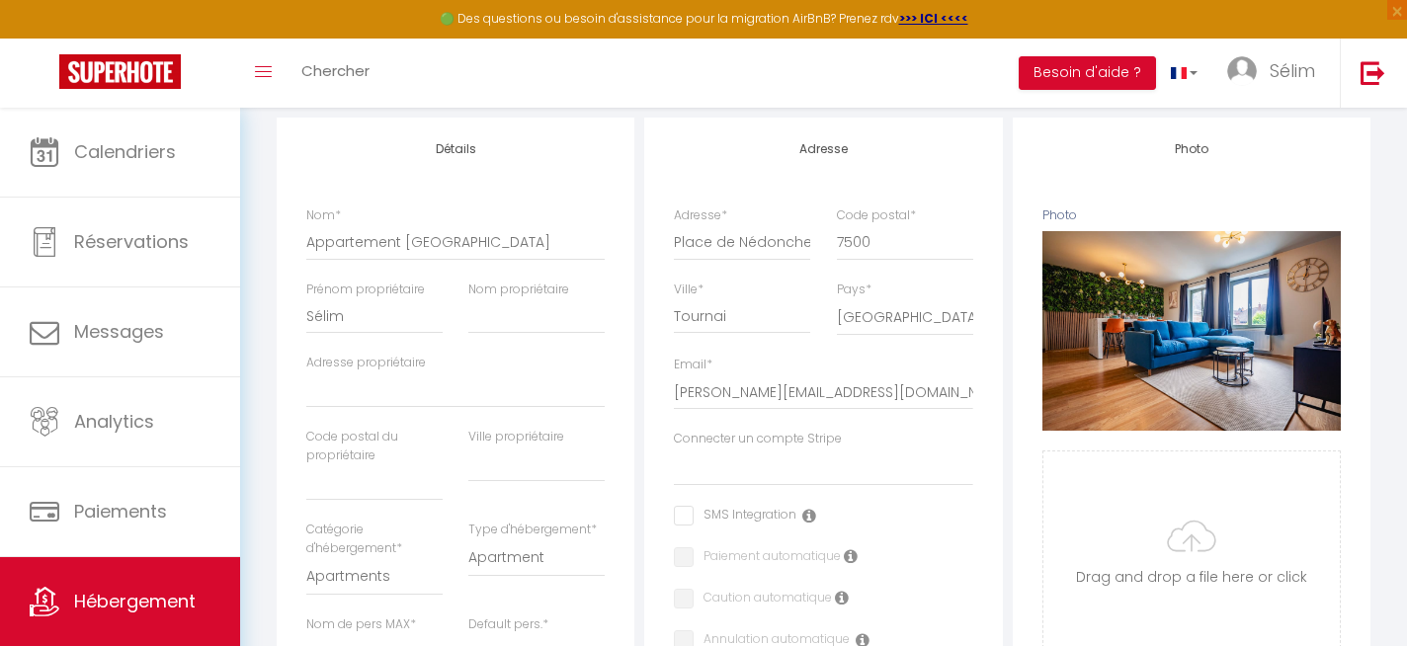
scroll to position [0, 0]
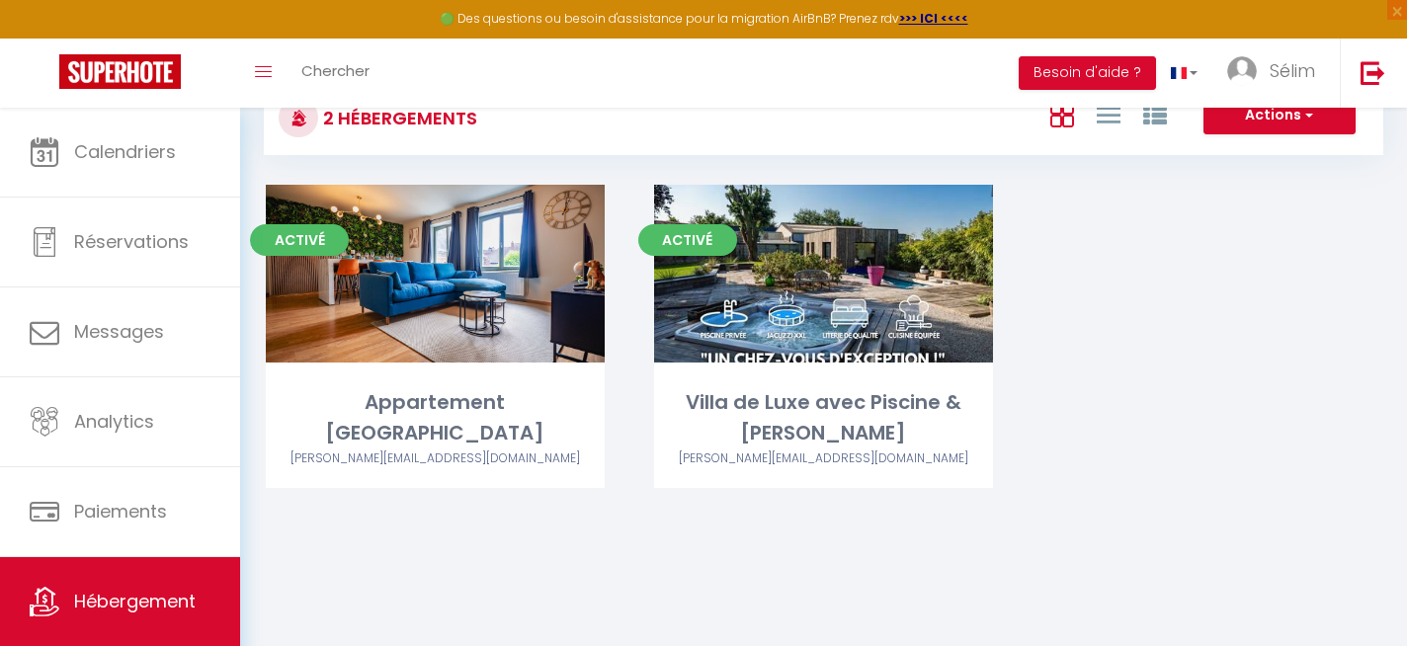
scroll to position [108, 0]
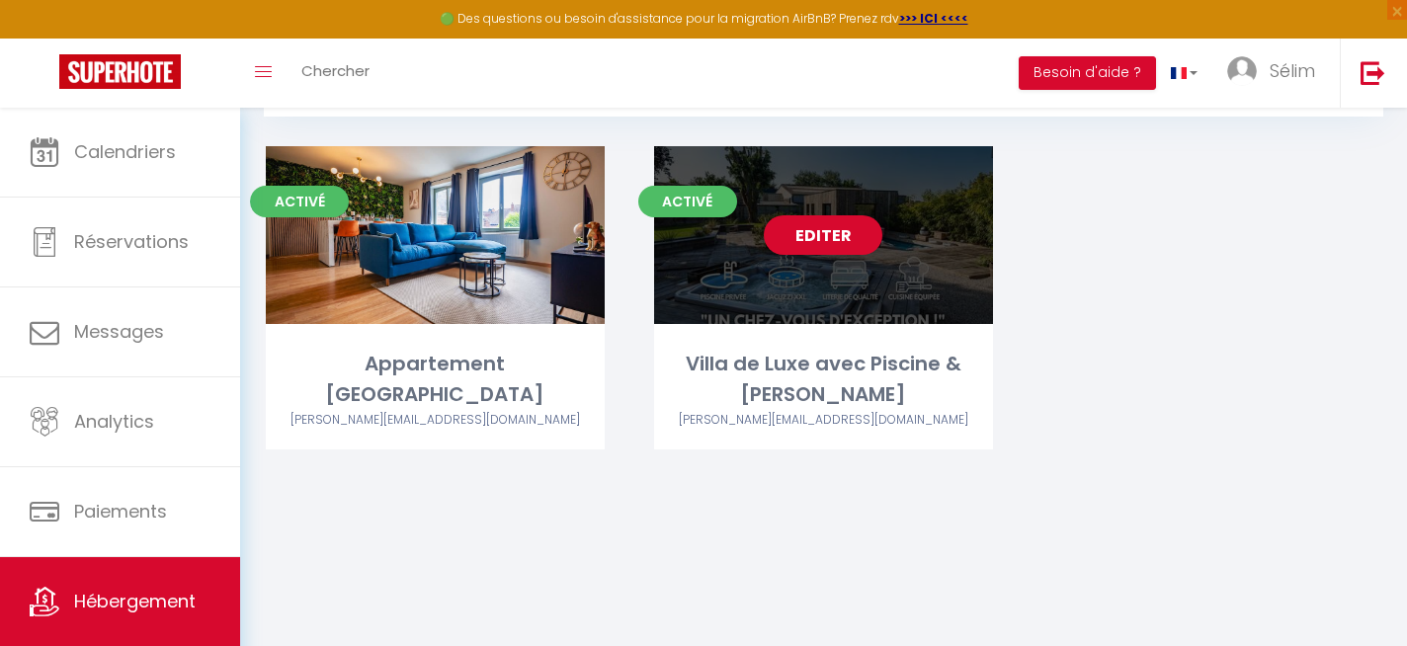
click at [855, 382] on div "Villa de Luxe avec Piscine & [PERSON_NAME]" at bounding box center [823, 380] width 339 height 62
select select "3"
select select "2"
select select "1"
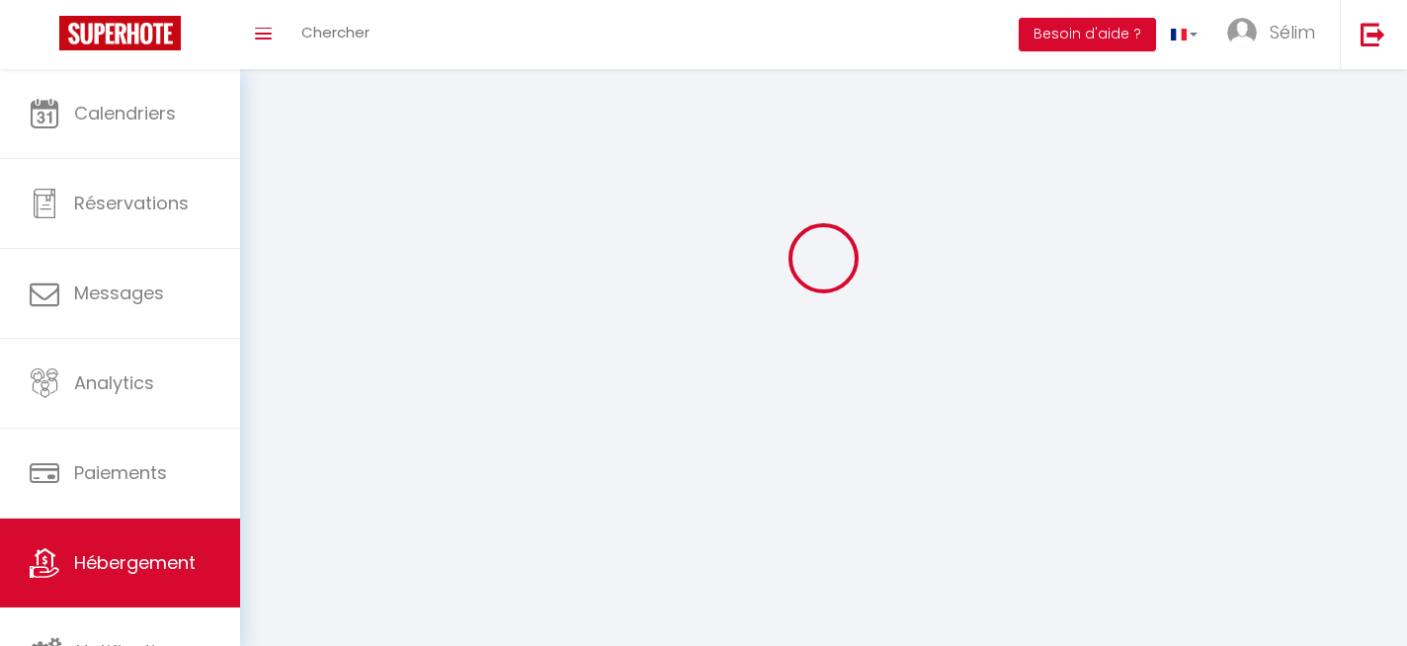
select select
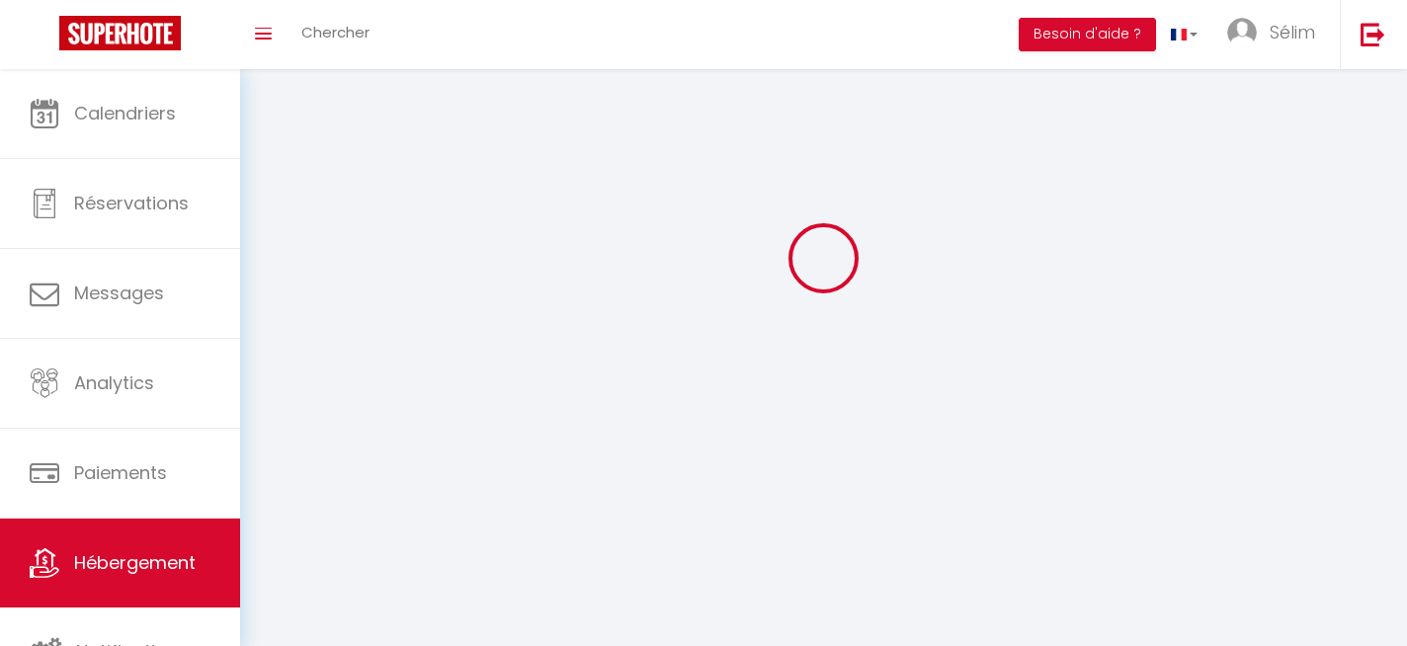
select select
checkbox input "false"
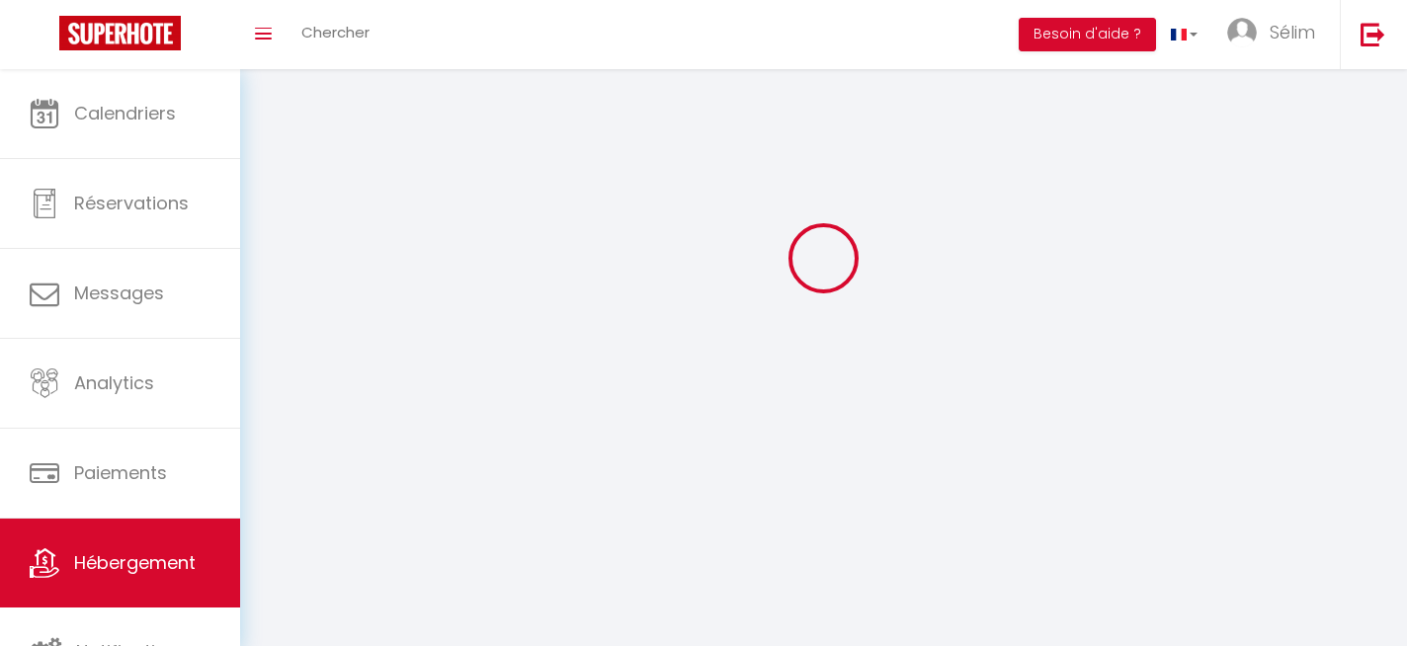
checkbox input "false"
select select
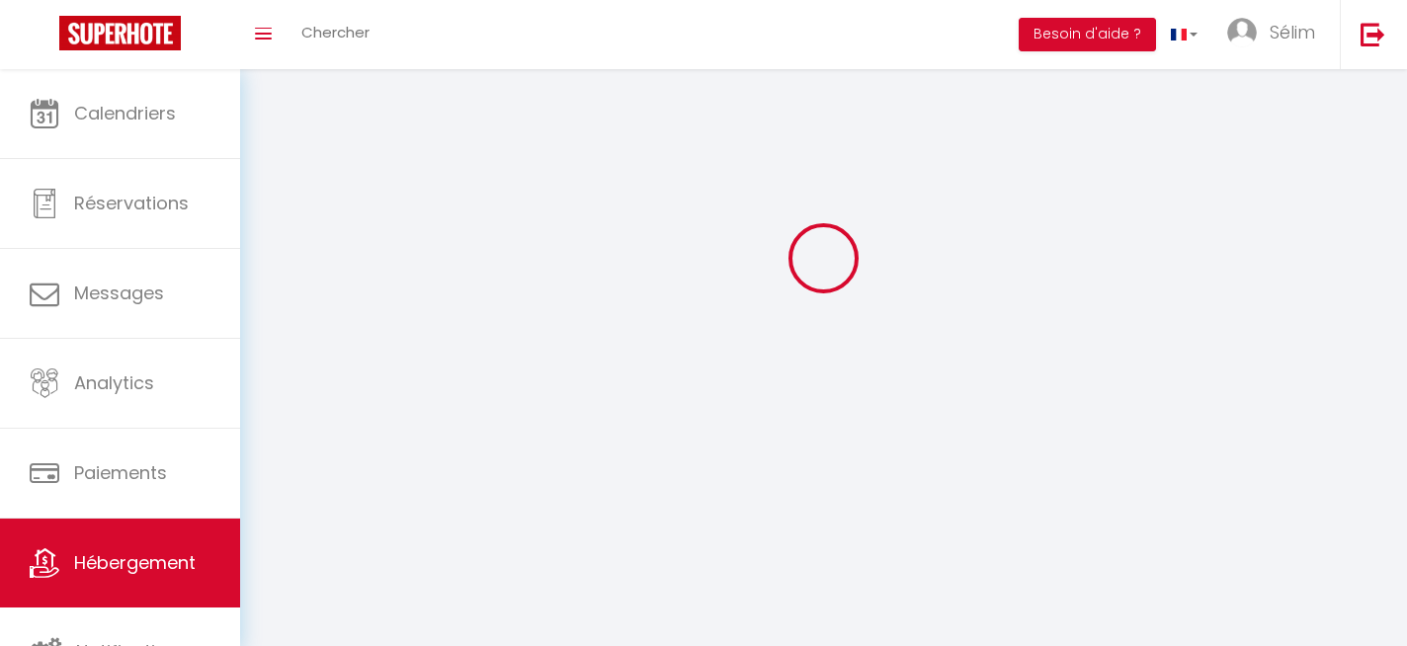
select select
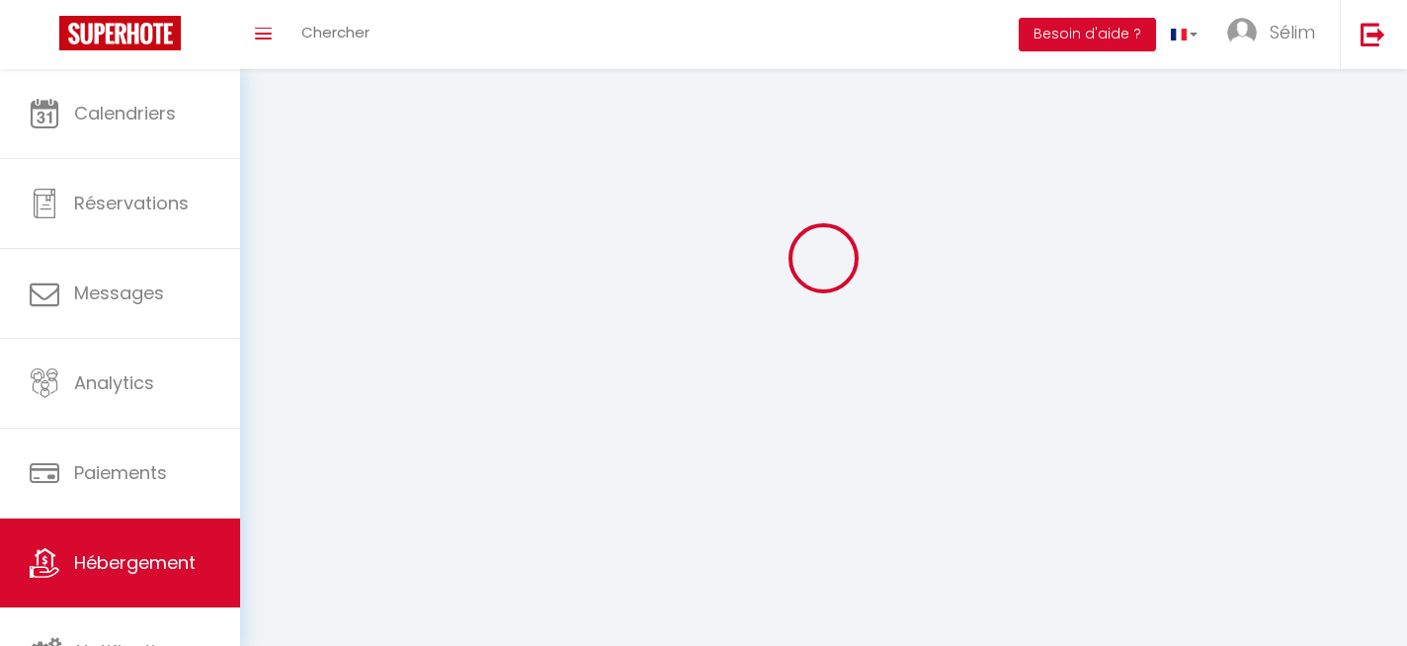
select select
checkbox input "false"
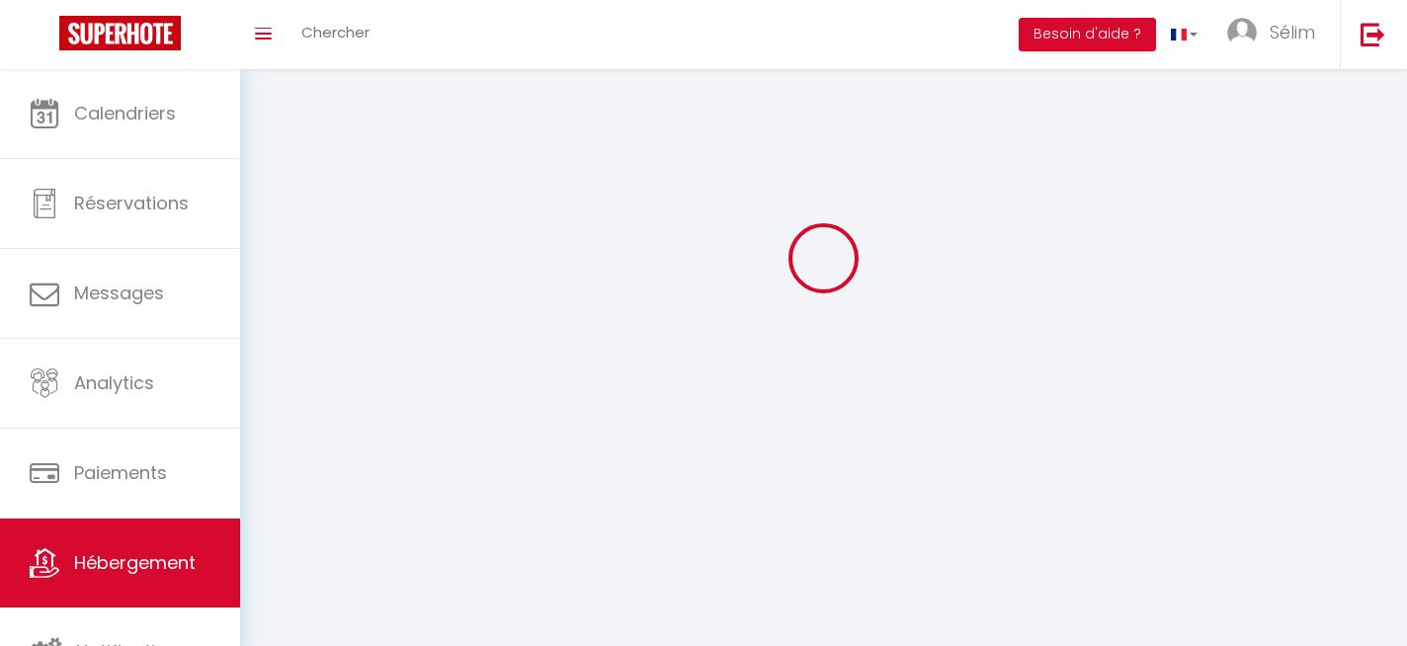
select select
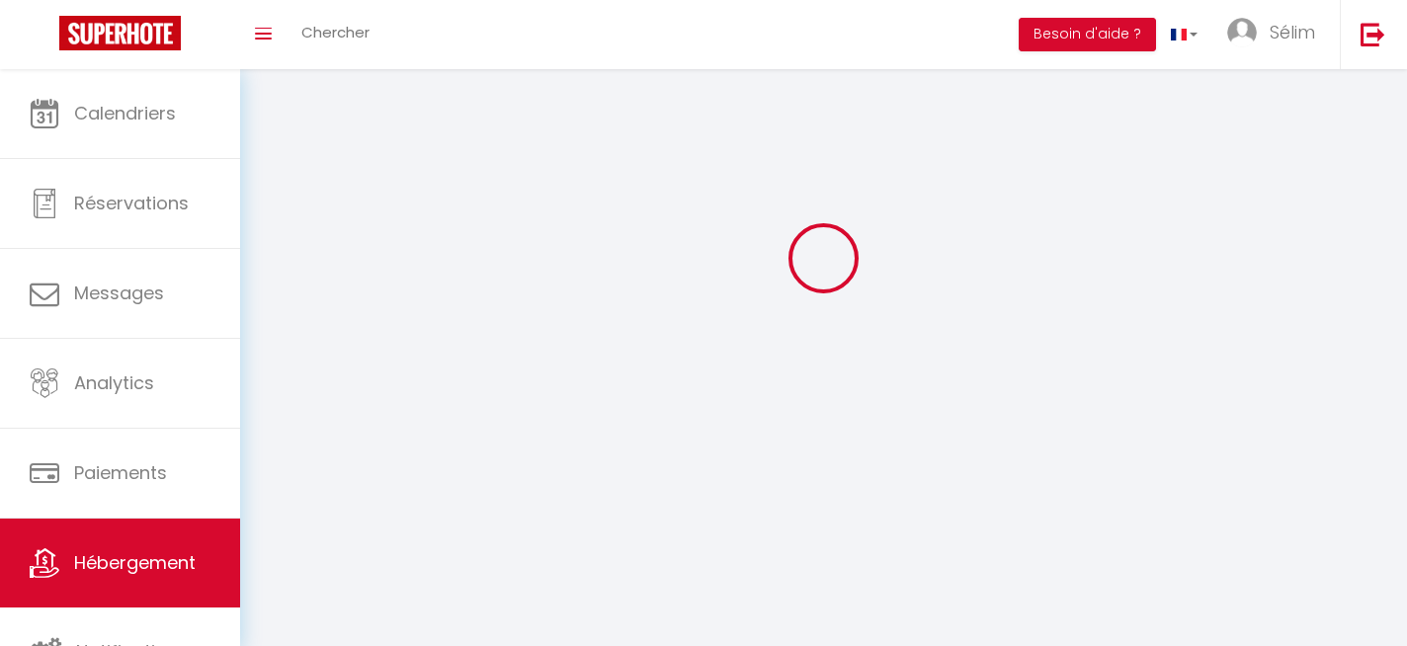
select select
checkbox input "false"
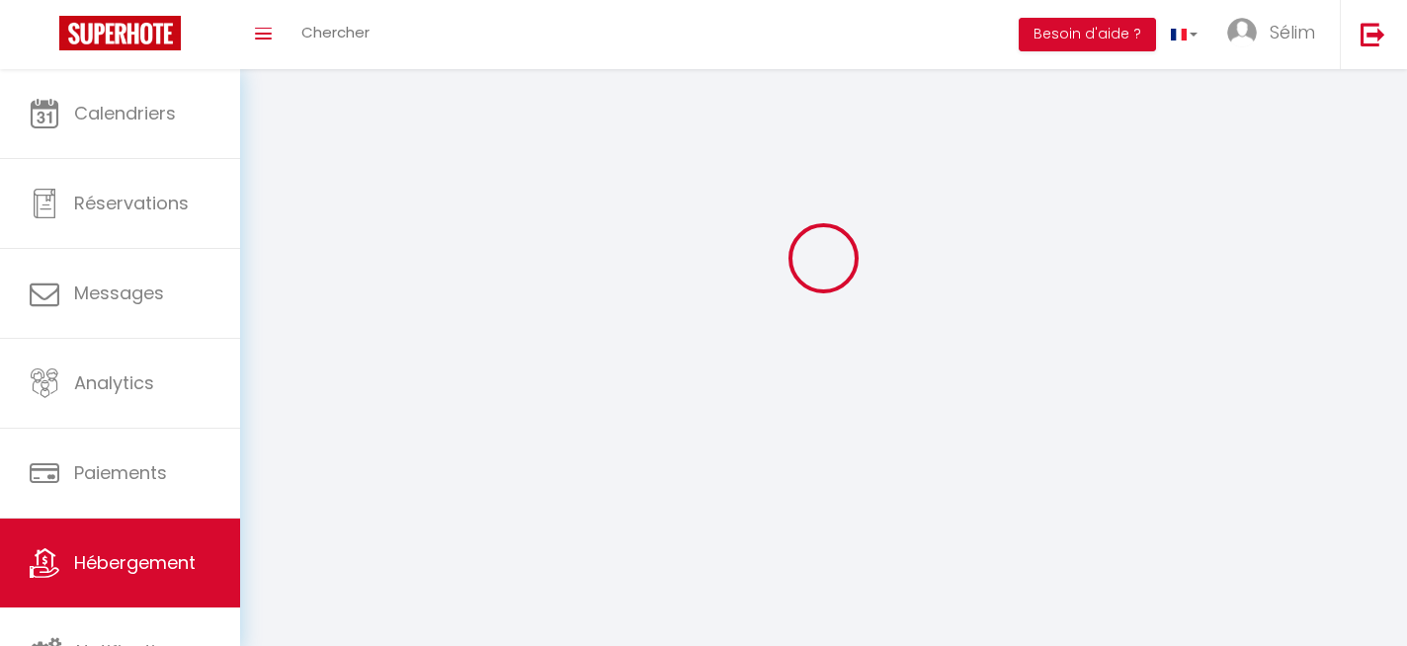
checkbox input "false"
select select
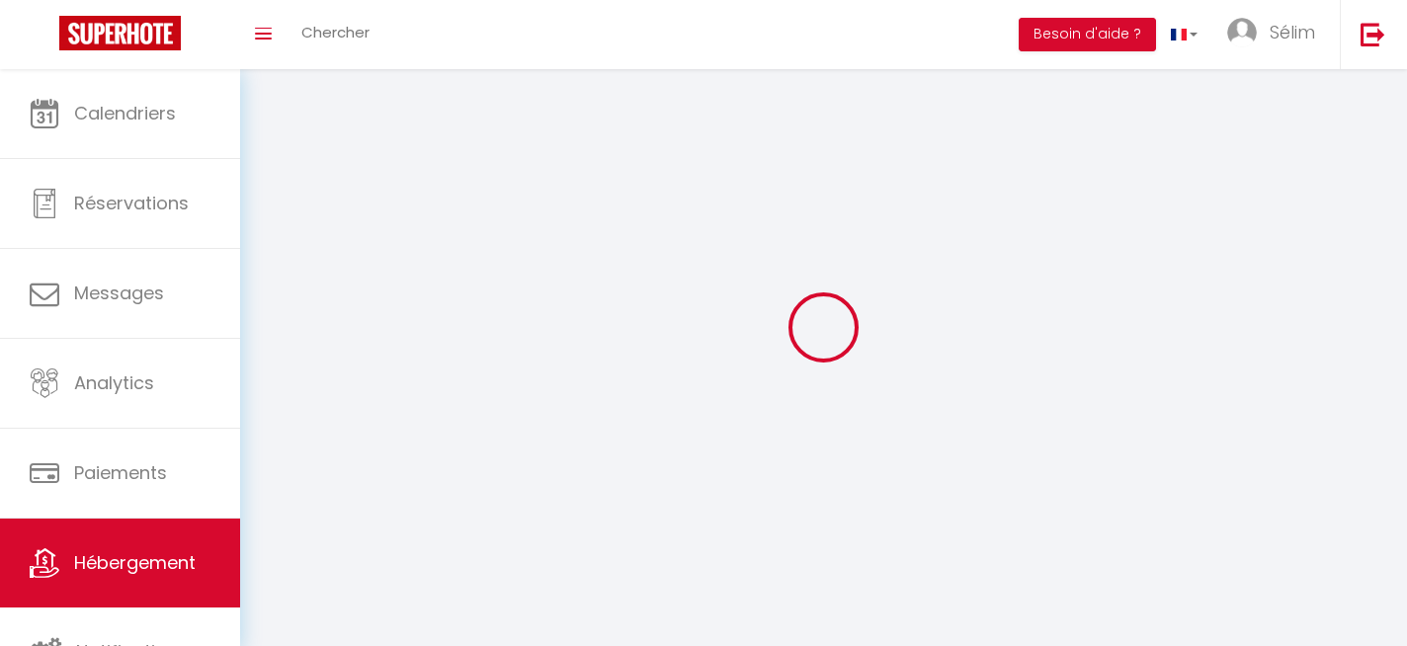
select select
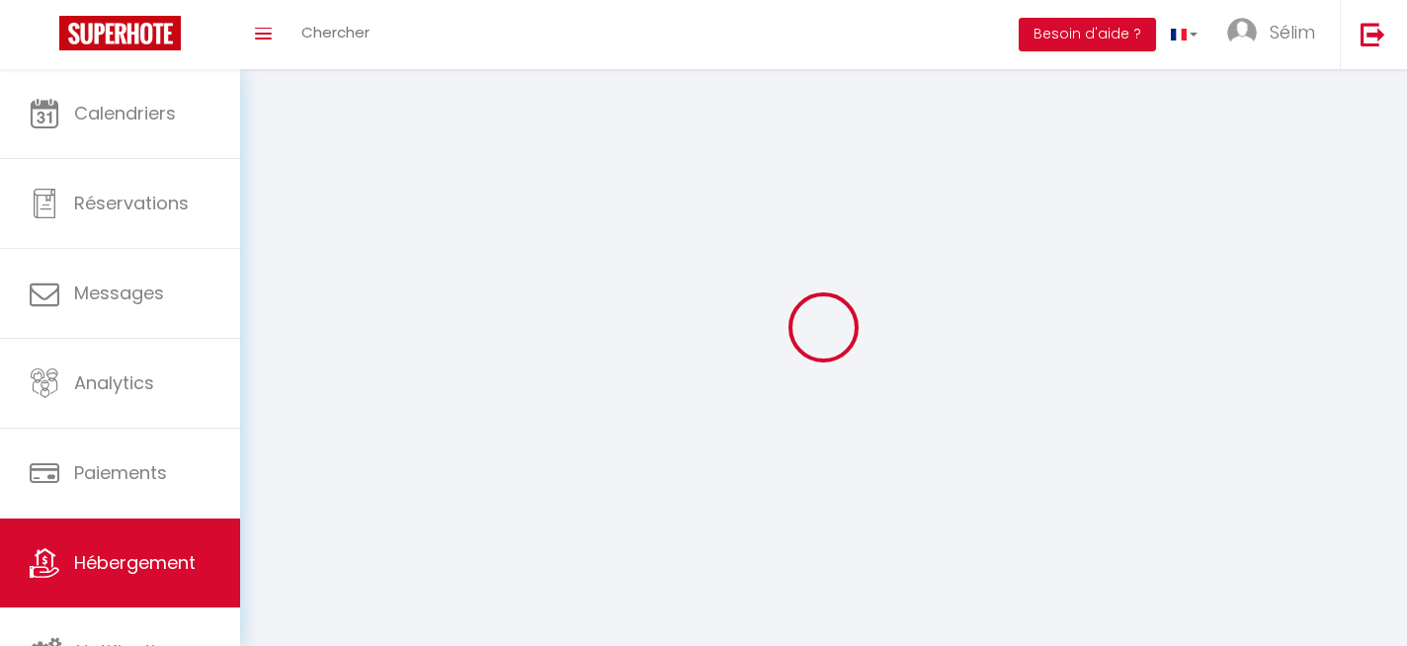
checkbox input "false"
select select
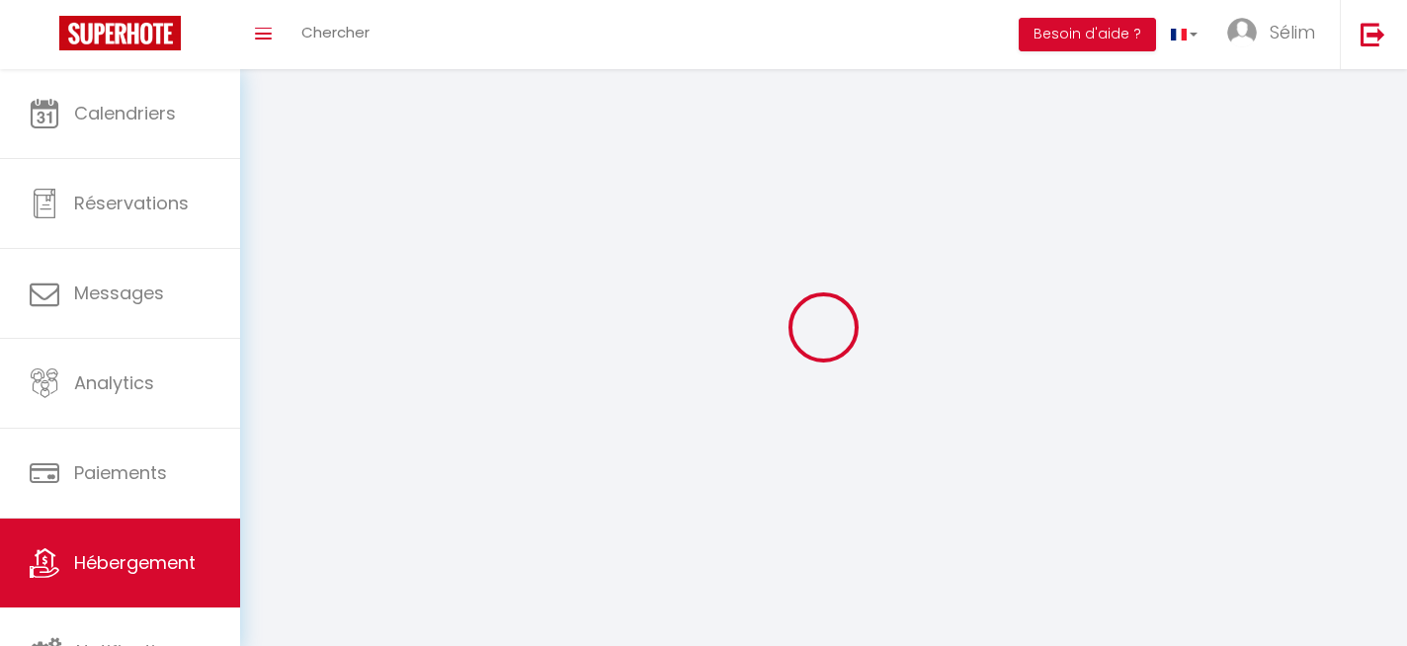
select select
select select "28"
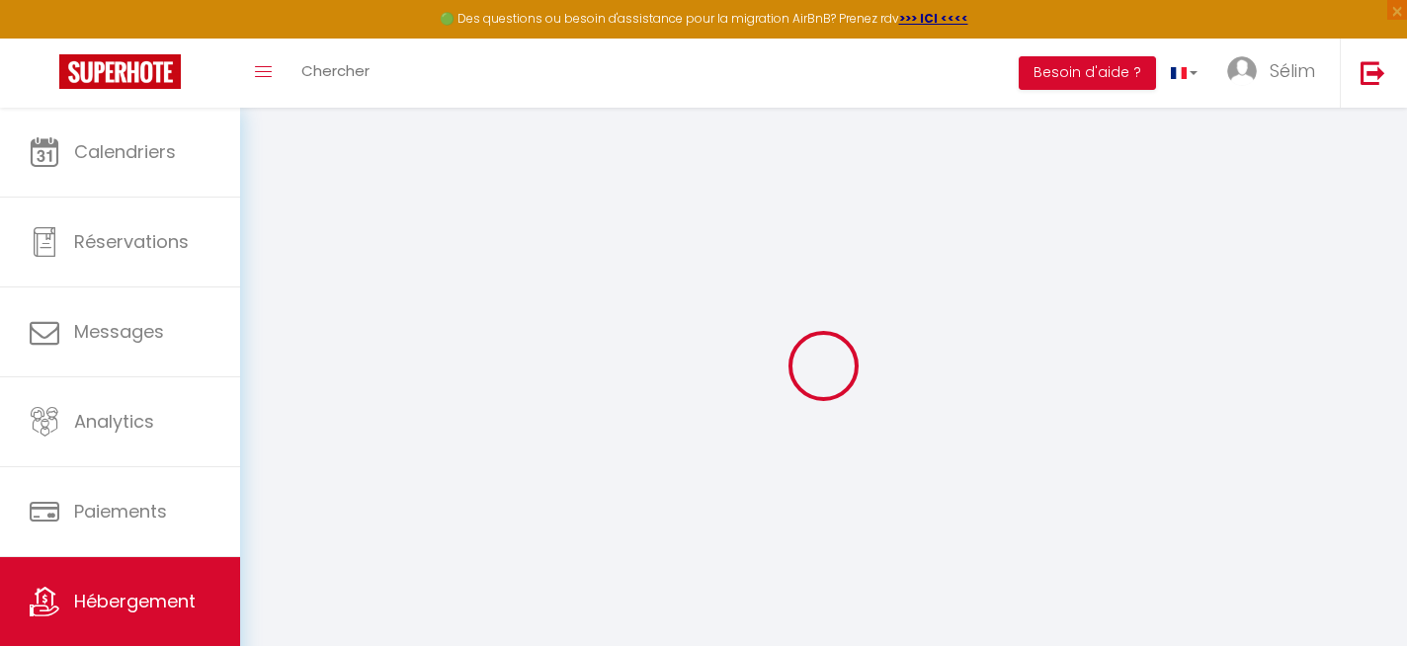
select select
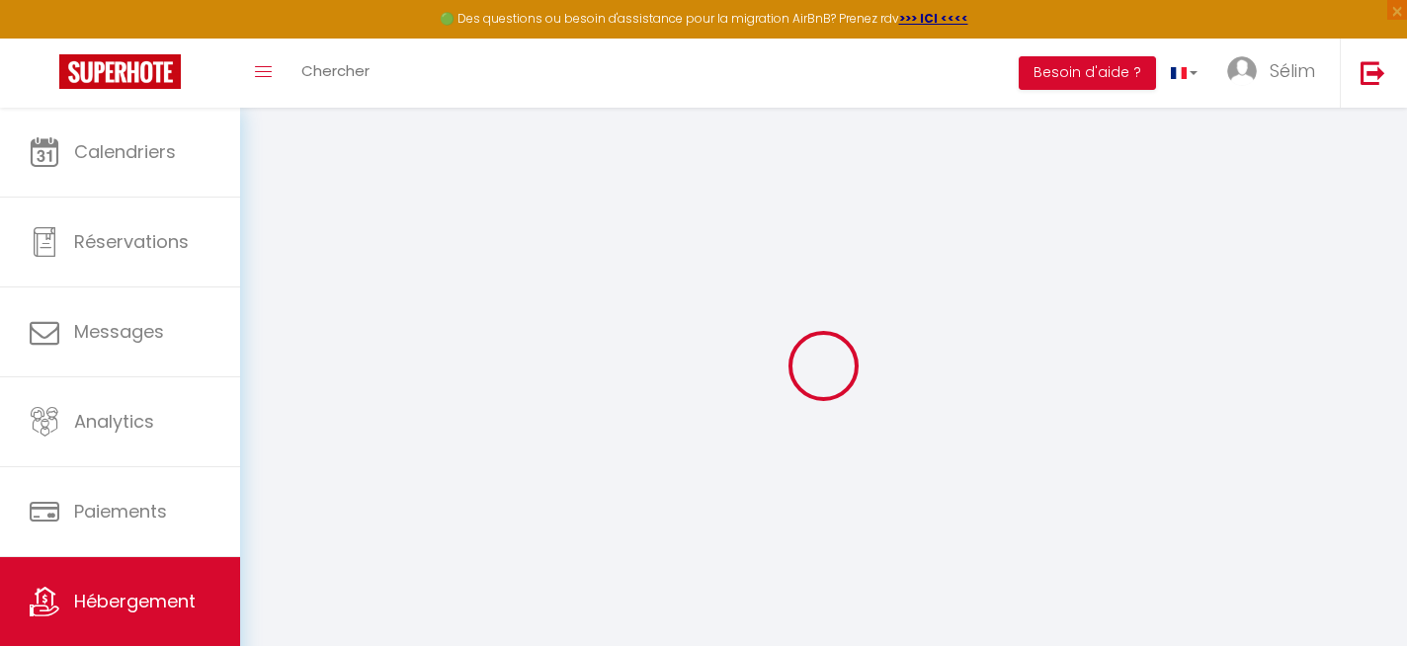
select select
checkbox input "false"
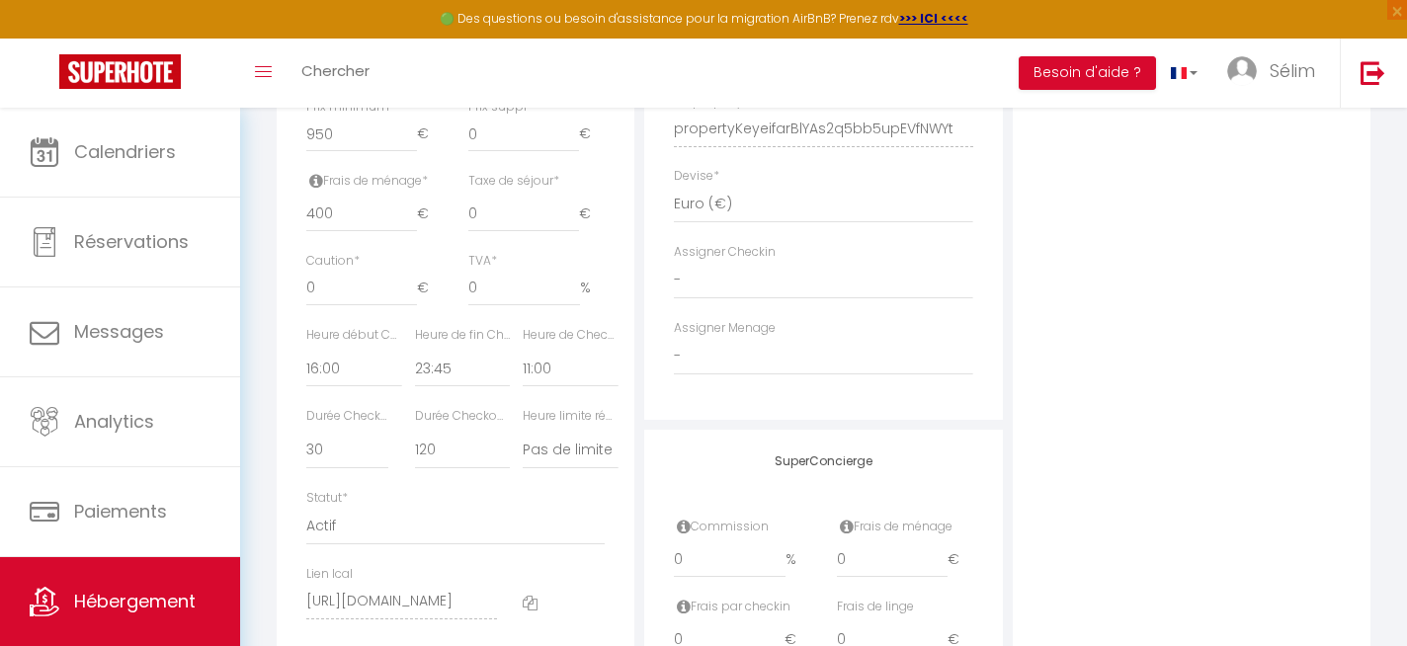
scroll to position [1094, 0]
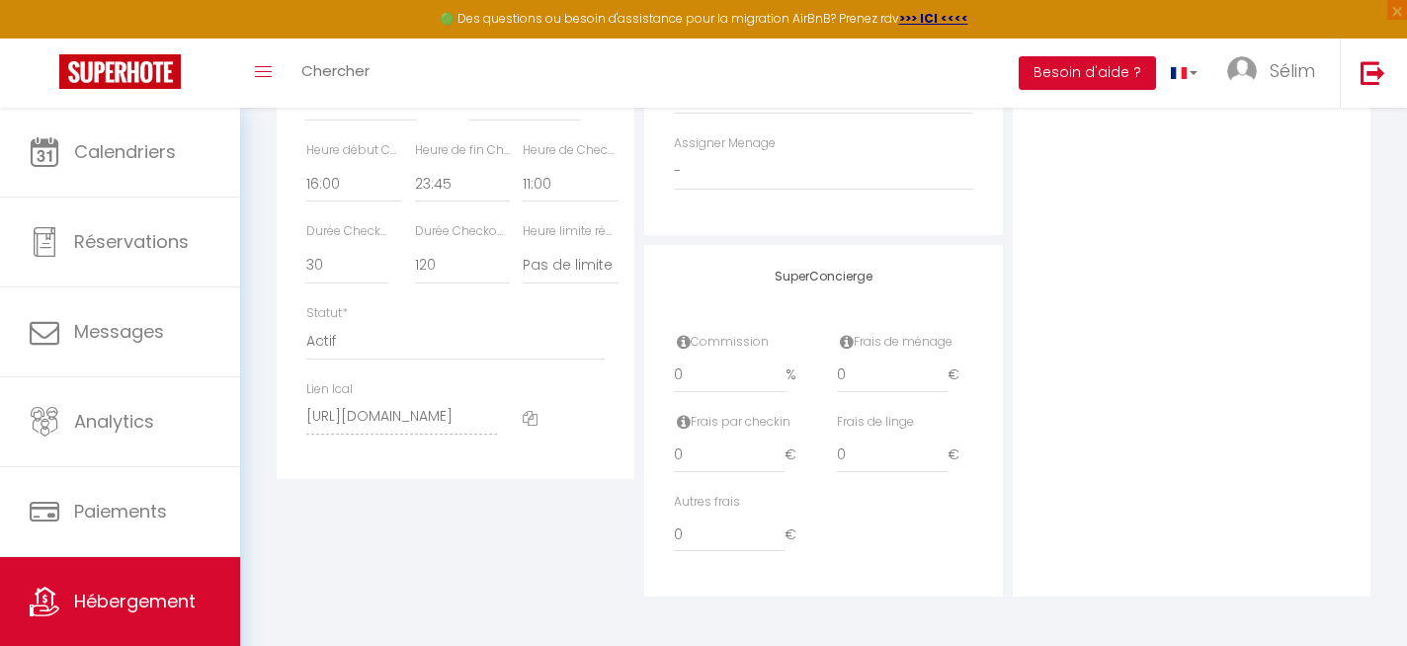
click at [531, 416] on icon at bounding box center [530, 418] width 15 height 15
